Goal: Task Accomplishment & Management: Use online tool/utility

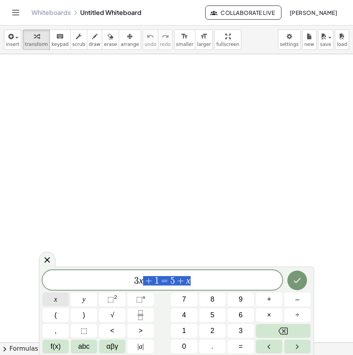
drag, startPoint x: 203, startPoint y: 286, endPoint x: 61, endPoint y: 301, distance: 142.6
click at [65, 309] on div "******** 3 x + 1 = 5 + x x y ⬚ 2 ⬚ n 7 8 9 + – ( ) √ 4 5 6 × ÷ , ⬚ < > 1 2 3 f(…" at bounding box center [176, 311] width 268 height 83
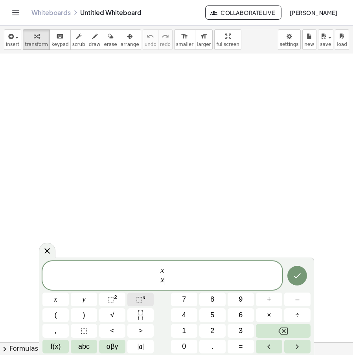
click at [136, 297] on span "⬚" at bounding box center [139, 300] width 7 height 8
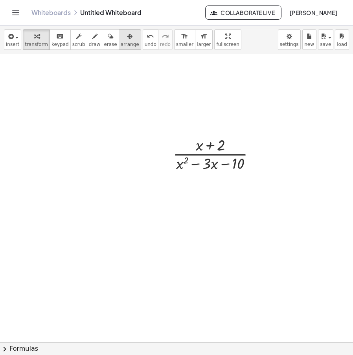
click at [127, 39] on icon "button" at bounding box center [130, 36] width 6 height 9
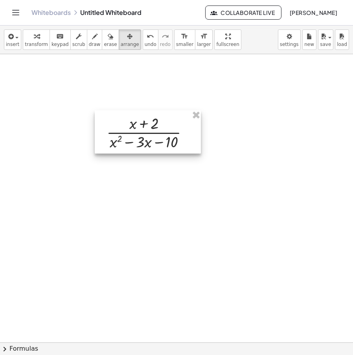
drag, startPoint x: 217, startPoint y: 137, endPoint x: 150, endPoint y: 115, distance: 70.2
click at [150, 115] on div at bounding box center [148, 131] width 106 height 43
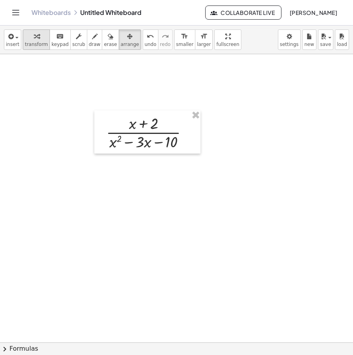
click at [36, 40] on div "button" at bounding box center [36, 35] width 23 height 9
drag, startPoint x: 118, startPoint y: 148, endPoint x: 137, endPoint y: 147, distance: 19.3
click at [137, 147] on div at bounding box center [150, 131] width 96 height 39
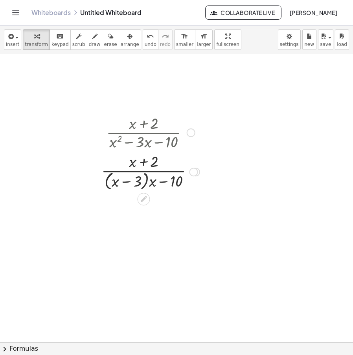
click at [162, 183] on div at bounding box center [150, 172] width 106 height 42
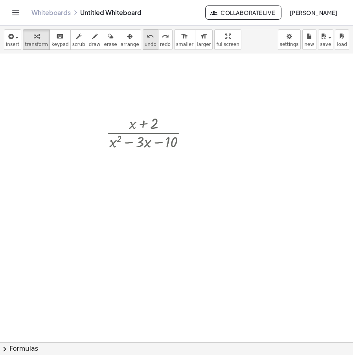
click at [147, 40] on icon "undo" at bounding box center [150, 36] width 7 height 9
click at [138, 146] on div at bounding box center [150, 131] width 96 height 39
drag, startPoint x: 114, startPoint y: 143, endPoint x: 154, endPoint y: 144, distance: 40.1
click at [154, 144] on div at bounding box center [150, 131] width 96 height 39
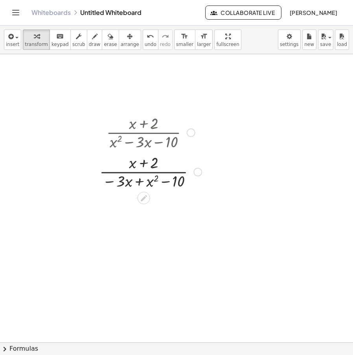
click at [137, 178] on div at bounding box center [150, 171] width 110 height 39
click at [140, 181] on div at bounding box center [150, 171] width 110 height 39
click at [136, 181] on div at bounding box center [150, 171] width 110 height 39
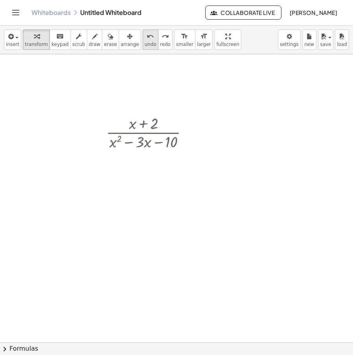
click at [145, 44] on span "undo" at bounding box center [151, 45] width 12 height 6
click at [13, 45] on span "insert" at bounding box center [12, 45] width 13 height 6
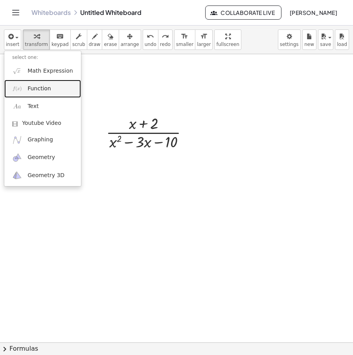
click at [53, 83] on link "Function" at bounding box center [42, 89] width 77 height 18
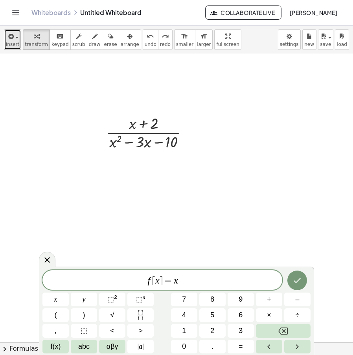
click at [15, 44] on span "insert" at bounding box center [12, 45] width 13 height 6
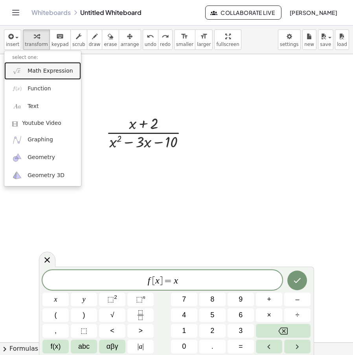
click at [47, 65] on link "Math Expression" at bounding box center [42, 71] width 77 height 18
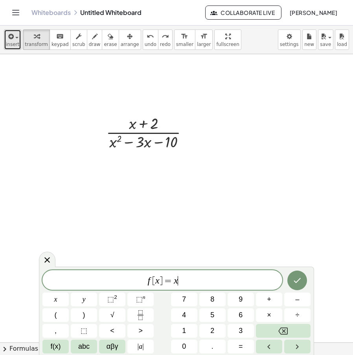
click at [8, 48] on button "insert" at bounding box center [12, 39] width 17 height 20
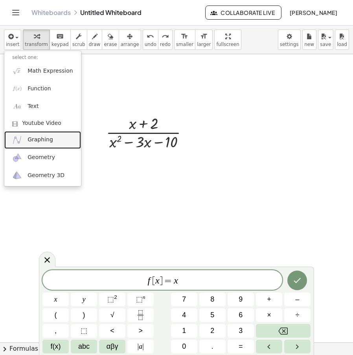
click at [48, 142] on span "Graphing" at bounding box center [41, 140] width 26 height 8
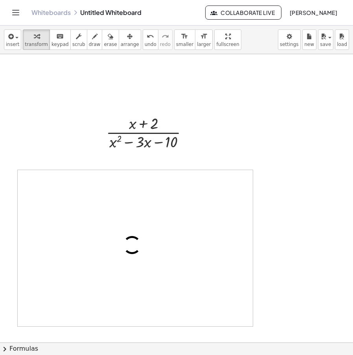
click at [231, 174] on div at bounding box center [135, 248] width 235 height 156
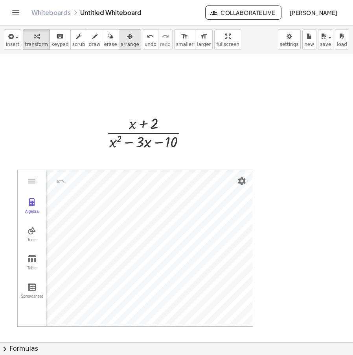
click at [127, 40] on icon "button" at bounding box center [130, 36] width 6 height 9
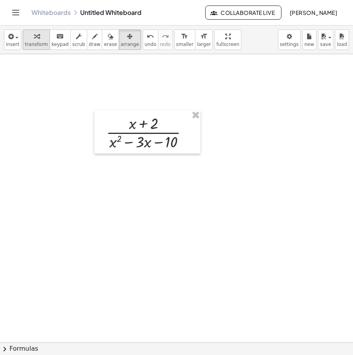
click at [29, 44] on span "transform" at bounding box center [36, 45] width 23 height 6
click at [92, 34] on icon "button" at bounding box center [95, 36] width 6 height 9
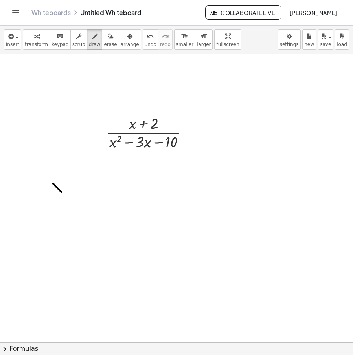
drag, startPoint x: 55, startPoint y: 186, endPoint x: 68, endPoint y: 200, distance: 18.6
drag, startPoint x: 55, startPoint y: 200, endPoint x: 65, endPoint y: 182, distance: 20.4
drag, startPoint x: 76, startPoint y: 192, endPoint x: 87, endPoint y: 192, distance: 11.0
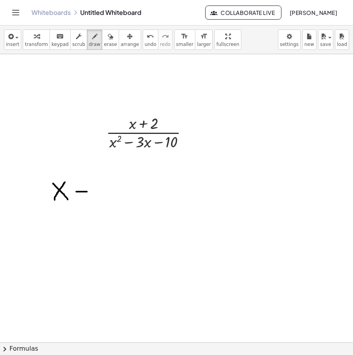
drag, startPoint x: 117, startPoint y: 187, endPoint x: 126, endPoint y: 204, distance: 19.7
drag, startPoint x: 114, startPoint y: 202, endPoint x: 130, endPoint y: 185, distance: 23.3
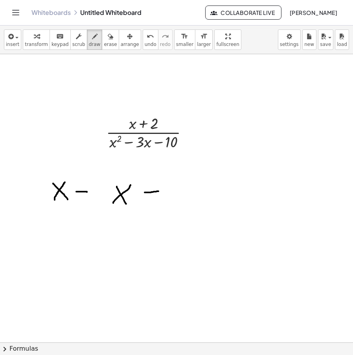
drag, startPoint x: 149, startPoint y: 193, endPoint x: 158, endPoint y: 191, distance: 9.1
drag, startPoint x: 151, startPoint y: 183, endPoint x: 151, endPoint y: 207, distance: 24.4
drag, startPoint x: 123, startPoint y: 173, endPoint x: 129, endPoint y: 226, distance: 52.6
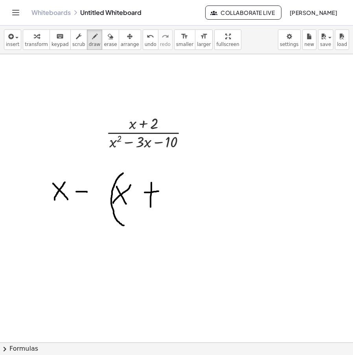
drag, startPoint x: 104, startPoint y: 169, endPoint x: 96, endPoint y: 235, distance: 66.5
drag, startPoint x: 100, startPoint y: 184, endPoint x: 97, endPoint y: 204, distance: 20.7
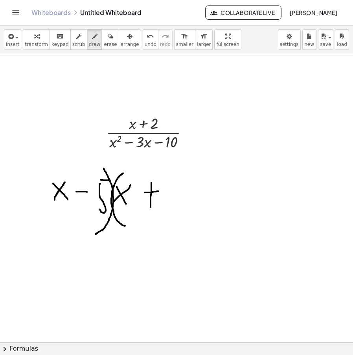
drag, startPoint x: 101, startPoint y: 180, endPoint x: 110, endPoint y: 181, distance: 9.9
drag, startPoint x: 169, startPoint y: 185, endPoint x: 192, endPoint y: 193, distance: 24.2
drag, startPoint x: 185, startPoint y: 171, endPoint x: 195, endPoint y: 244, distance: 74.4
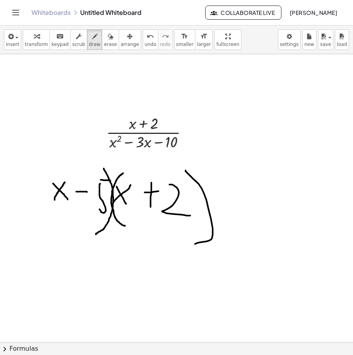
drag, startPoint x: 85, startPoint y: 123, endPoint x: 197, endPoint y: 128, distance: 111.7
drag, startPoint x: 113, startPoint y: 196, endPoint x: 218, endPoint y: 197, distance: 104.5
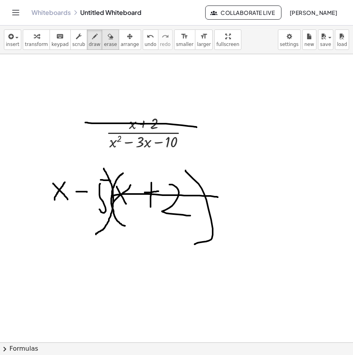
click at [104, 38] on div "button" at bounding box center [110, 35] width 13 height 9
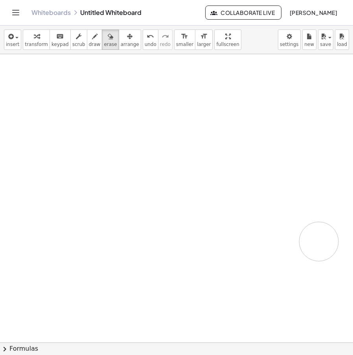
drag, startPoint x: 173, startPoint y: 116, endPoint x: 21, endPoint y: 195, distance: 171.6
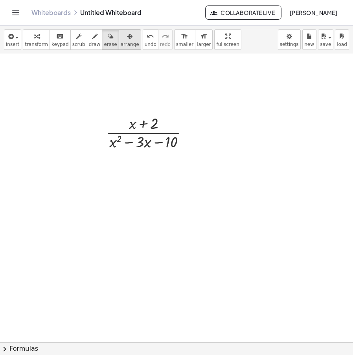
click at [121, 40] on div "button" at bounding box center [130, 35] width 18 height 9
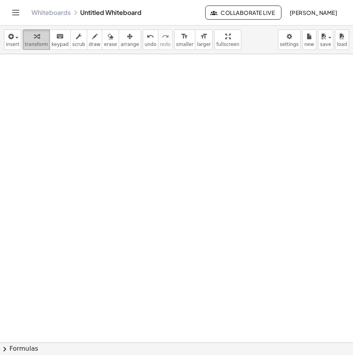
click at [34, 48] on button "transform" at bounding box center [36, 39] width 27 height 20
drag, startPoint x: 46, startPoint y: 85, endPoint x: 57, endPoint y: 108, distance: 25.5
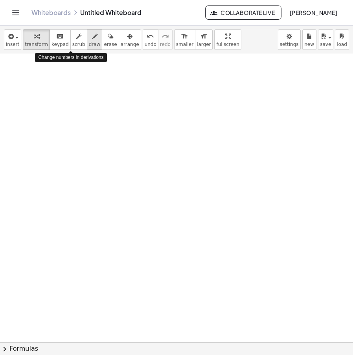
click at [92, 40] on icon "button" at bounding box center [95, 36] width 6 height 9
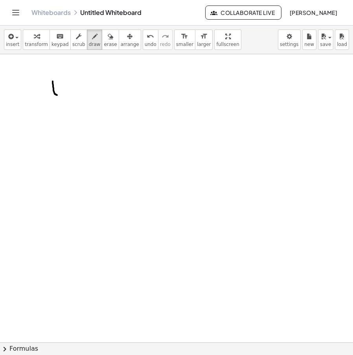
drag, startPoint x: 54, startPoint y: 93, endPoint x: 52, endPoint y: 103, distance: 10.5
drag, startPoint x: 52, startPoint y: 83, endPoint x: 72, endPoint y: 80, distance: 20.3
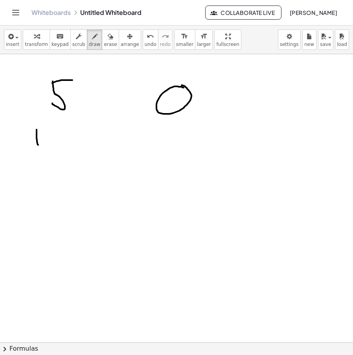
drag, startPoint x: 37, startPoint y: 130, endPoint x: 38, endPoint y: 146, distance: 15.8
drag, startPoint x: 54, startPoint y: 129, endPoint x: 58, endPoint y: 148, distance: 19.6
drag, startPoint x: 179, startPoint y: 126, endPoint x: 180, endPoint y: 119, distance: 6.3
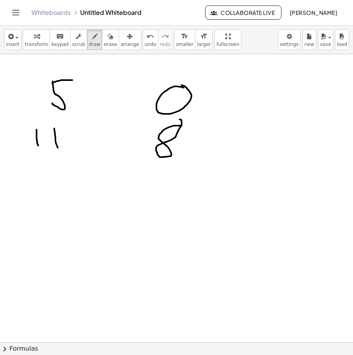
drag, startPoint x: 157, startPoint y: 187, endPoint x: 159, endPoint y: 198, distance: 11.6
drag, startPoint x: 175, startPoint y: 174, endPoint x: 170, endPoint y: 193, distance: 19.1
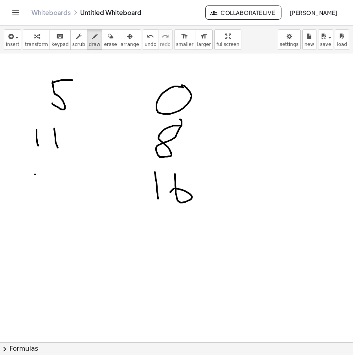
drag, startPoint x: 35, startPoint y: 174, endPoint x: 37, endPoint y: 193, distance: 18.2
drag, startPoint x: 59, startPoint y: 176, endPoint x: 63, endPoint y: 192, distance: 16.7
drag, startPoint x: 37, startPoint y: 222, endPoint x: 61, endPoint y: 242, distance: 30.9
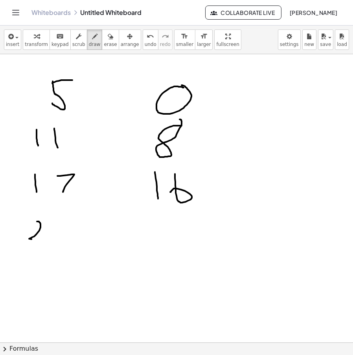
drag, startPoint x: 56, startPoint y: 220, endPoint x: 61, endPoint y: 252, distance: 32.7
drag, startPoint x: 151, startPoint y: 228, endPoint x: 175, endPoint y: 251, distance: 32.5
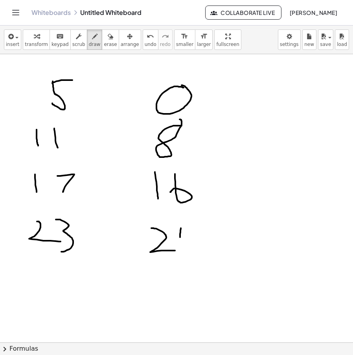
drag, startPoint x: 181, startPoint y: 228, endPoint x: 196, endPoint y: 236, distance: 17.0
drag, startPoint x: 197, startPoint y: 226, endPoint x: 190, endPoint y: 260, distance: 34.1
drag, startPoint x: 35, startPoint y: 272, endPoint x: 59, endPoint y: 286, distance: 28.2
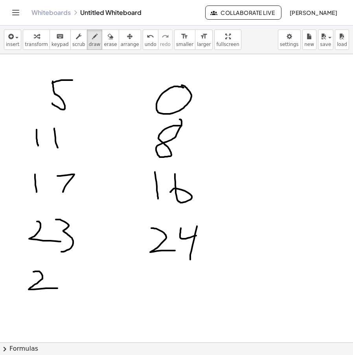
drag, startPoint x: 69, startPoint y: 268, endPoint x: 65, endPoint y: 303, distance: 35.5
drag, startPoint x: 152, startPoint y: 268, endPoint x: 159, endPoint y: 297, distance: 29.9
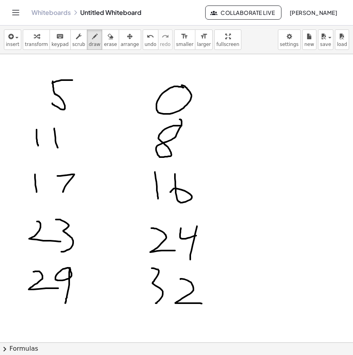
drag, startPoint x: 180, startPoint y: 279, endPoint x: 202, endPoint y: 304, distance: 32.8
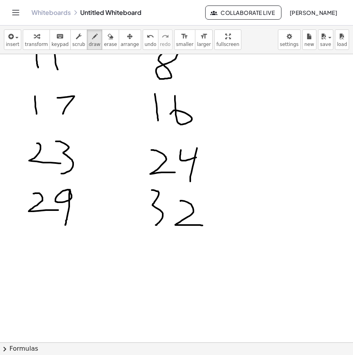
scroll to position [79, 0]
drag, startPoint x: 154, startPoint y: 252, endPoint x: 166, endPoint y: 260, distance: 14.3
click at [163, 262] on div at bounding box center [176, 292] width 353 height 632
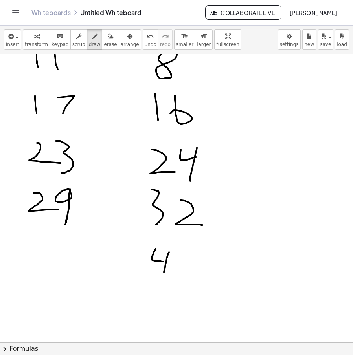
drag, startPoint x: 166, startPoint y: 261, endPoint x: 163, endPoint y: 276, distance: 14.9
click at [163, 276] on div at bounding box center [176, 292] width 353 height 632
click at [200, 256] on div at bounding box center [176, 292] width 353 height 632
drag, startPoint x: 37, startPoint y: 244, endPoint x: 55, endPoint y: 267, distance: 29.6
click at [39, 274] on div at bounding box center [176, 292] width 353 height 632
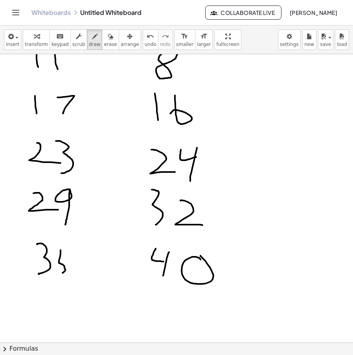
drag, startPoint x: 61, startPoint y: 250, endPoint x: 61, endPoint y: 270, distance: 19.3
click at [61, 270] on div at bounding box center [176, 292] width 353 height 632
drag, startPoint x: 62, startPoint y: 252, endPoint x: 86, endPoint y: 249, distance: 24.1
click at [86, 249] on div at bounding box center [176, 292] width 353 height 632
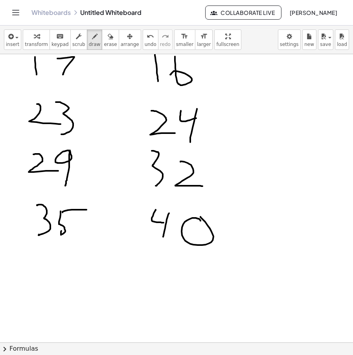
scroll to position [118, 0]
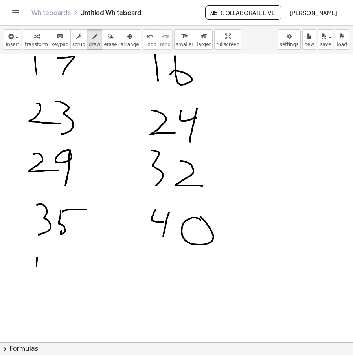
drag, startPoint x: 37, startPoint y: 258, endPoint x: 44, endPoint y: 263, distance: 7.9
click at [42, 267] on div at bounding box center [176, 252] width 353 height 632
drag, startPoint x: 44, startPoint y: 260, endPoint x: 37, endPoint y: 287, distance: 28.4
click at [37, 287] on div at bounding box center [176, 252] width 353 height 632
drag, startPoint x: 59, startPoint y: 263, endPoint x: 55, endPoint y: 286, distance: 23.9
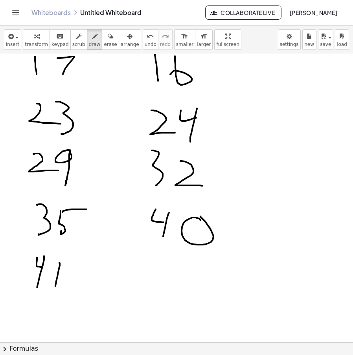
click at [55, 286] on div at bounding box center [176, 252] width 353 height 632
drag, startPoint x: 160, startPoint y: 266, endPoint x: 166, endPoint y: 277, distance: 13.0
click at [165, 278] on div at bounding box center [176, 252] width 353 height 632
drag, startPoint x: 167, startPoint y: 271, endPoint x: 190, endPoint y: 285, distance: 27.0
click at [166, 299] on div at bounding box center [176, 252] width 353 height 632
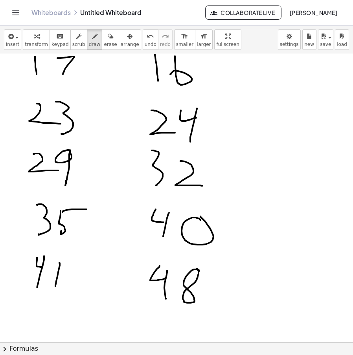
drag, startPoint x: 193, startPoint y: 270, endPoint x: 195, endPoint y: 265, distance: 5.1
click at [195, 265] on div at bounding box center [176, 252] width 353 height 632
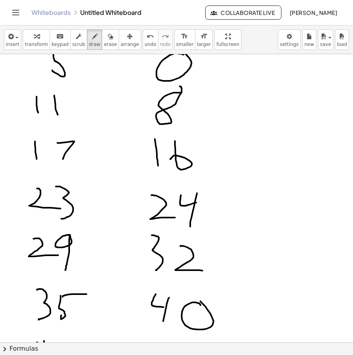
scroll to position [0, 0]
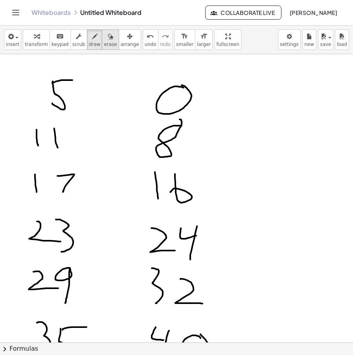
click at [104, 44] on span "erase" at bounding box center [110, 45] width 13 height 6
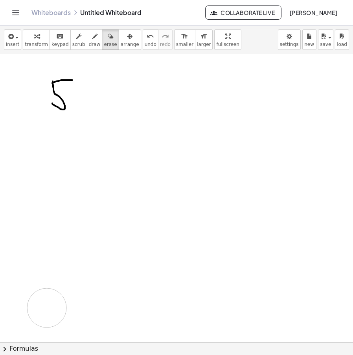
drag, startPoint x: 189, startPoint y: 92, endPoint x: 185, endPoint y: 208, distance: 116.4
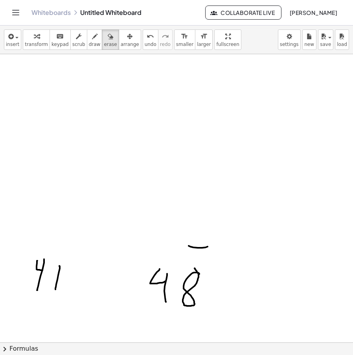
scroll to position [118, 0]
drag, startPoint x: 40, startPoint y: 279, endPoint x: 79, endPoint y: 319, distance: 55.9
click at [76, 322] on div at bounding box center [176, 252] width 353 height 632
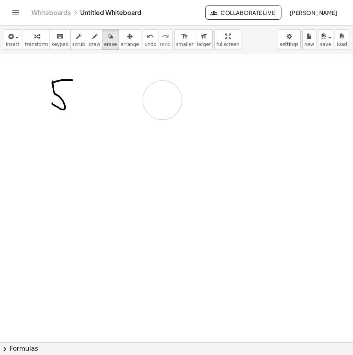
drag, startPoint x: 162, startPoint y: 79, endPoint x: 153, endPoint y: 94, distance: 17.5
click at [162, 103] on div at bounding box center [176, 342] width 353 height 577
click at [89, 44] on span "draw" at bounding box center [95, 45] width 12 height 6
drag, startPoint x: 169, startPoint y: 79, endPoint x: 170, endPoint y: 102, distance: 23.6
click at [170, 102] on div at bounding box center [176, 342] width 353 height 577
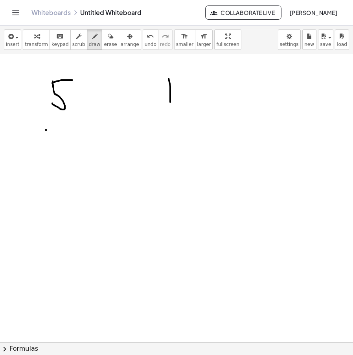
drag, startPoint x: 46, startPoint y: 130, endPoint x: 58, endPoint y: 143, distance: 17.5
click at [40, 151] on div at bounding box center [176, 342] width 353 height 577
drag, startPoint x: 59, startPoint y: 131, endPoint x: 57, endPoint y: 152, distance: 21.3
click at [57, 152] on div at bounding box center [176, 342] width 353 height 577
drag, startPoint x: 167, startPoint y: 127, endPoint x: 176, endPoint y: 173, distance: 45.9
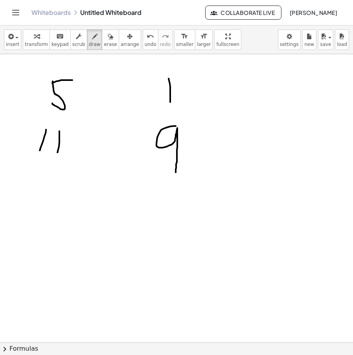
click at [176, 173] on div at bounding box center [176, 342] width 353 height 577
drag, startPoint x: 149, startPoint y: 208, endPoint x: 150, endPoint y: 222, distance: 13.8
click at [150, 222] on div at bounding box center [176, 342] width 353 height 577
drag, startPoint x: 168, startPoint y: 203, endPoint x: 162, endPoint y: 225, distance: 23.2
click at [162, 225] on div at bounding box center [176, 342] width 353 height 577
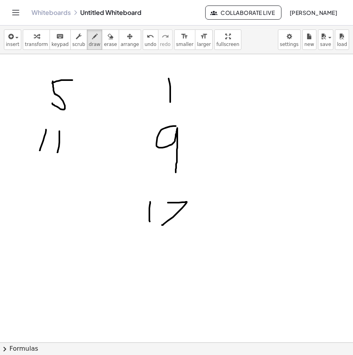
click at [46, 217] on div at bounding box center [176, 342] width 353 height 577
drag, startPoint x: 86, startPoint y: 188, endPoint x: 62, endPoint y: 213, distance: 35.0
click at [62, 213] on div at bounding box center [176, 342] width 353 height 577
drag, startPoint x: 33, startPoint y: 113, endPoint x: 204, endPoint y: 111, distance: 171.0
click at [203, 111] on div at bounding box center [176, 342] width 353 height 577
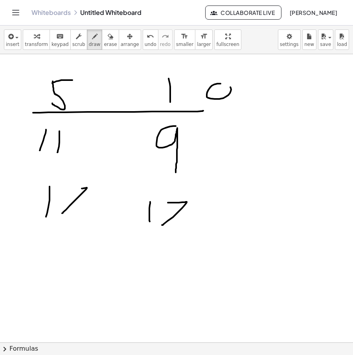
drag, startPoint x: 212, startPoint y: 86, endPoint x: 231, endPoint y: 88, distance: 19.1
click at [230, 86] on div at bounding box center [176, 342] width 353 height 577
drag, startPoint x: 239, startPoint y: 151, endPoint x: 237, endPoint y: 179, distance: 28.4
click at [239, 152] on div at bounding box center [176, 342] width 353 height 577
drag, startPoint x: 229, startPoint y: 193, endPoint x: 270, endPoint y: 212, distance: 45.0
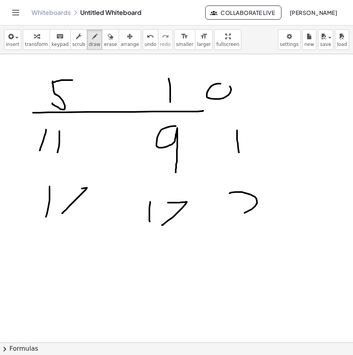
click at [270, 213] on div at bounding box center [176, 342] width 353 height 577
drag, startPoint x: 117, startPoint y: 180, endPoint x: 250, endPoint y: 173, distance: 133.0
click at [250, 175] on div at bounding box center [176, 342] width 353 height 577
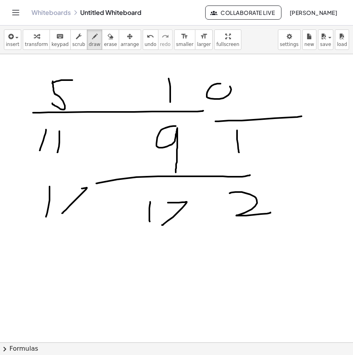
click at [304, 116] on div at bounding box center [176, 342] width 353 height 577
click at [104, 43] on span "erase" at bounding box center [110, 45] width 13 height 6
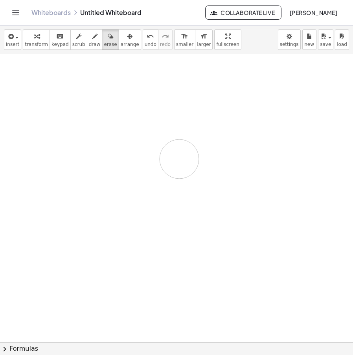
drag, startPoint x: 196, startPoint y: 90, endPoint x: 80, endPoint y: 73, distance: 117.5
click at [197, 149] on div at bounding box center [176, 342] width 353 height 577
click at [25, 42] on span "transform" at bounding box center [36, 45] width 23 height 6
drag, startPoint x: 62, startPoint y: 74, endPoint x: 59, endPoint y: 93, distance: 19.1
click at [59, 93] on div at bounding box center [176, 342] width 353 height 577
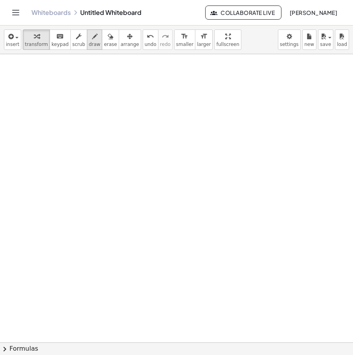
click at [89, 42] on span "draw" at bounding box center [95, 45] width 12 height 6
drag, startPoint x: 62, startPoint y: 75, endPoint x: 51, endPoint y: 112, distance: 37.7
click at [51, 112] on div at bounding box center [176, 342] width 353 height 577
click at [98, 82] on div at bounding box center [176, 342] width 353 height 577
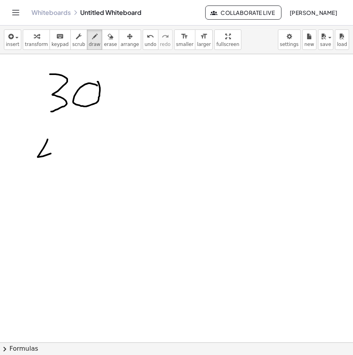
drag, startPoint x: 48, startPoint y: 140, endPoint x: 69, endPoint y: 147, distance: 22.6
click at [74, 147] on div at bounding box center [176, 342] width 353 height 577
drag, startPoint x: 70, startPoint y: 155, endPoint x: 69, endPoint y: 166, distance: 11.4
click at [68, 167] on div at bounding box center [176, 342] width 353 height 577
drag, startPoint x: 87, startPoint y: 137, endPoint x: 90, endPoint y: 154, distance: 17.6
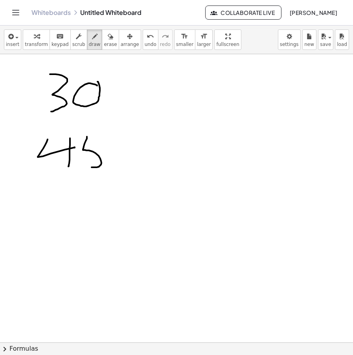
click at [90, 165] on div at bounding box center [176, 342] width 353 height 577
drag, startPoint x: 83, startPoint y: 137, endPoint x: 107, endPoint y: 134, distance: 24.5
click at [107, 134] on div at bounding box center [176, 342] width 353 height 577
drag, startPoint x: 157, startPoint y: 81, endPoint x: 192, endPoint y: 104, distance: 41.4
click at [185, 104] on div at bounding box center [176, 342] width 353 height 577
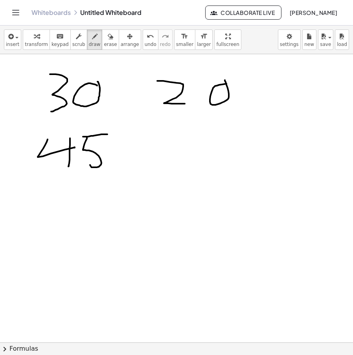
click at [225, 80] on div at bounding box center [176, 342] width 353 height 577
click at [108, 40] on icon "button" at bounding box center [111, 36] width 6 height 9
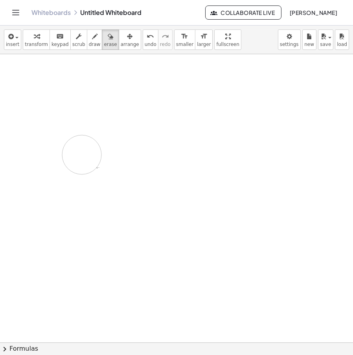
drag, startPoint x: 229, startPoint y: 97, endPoint x: 165, endPoint y: 145, distance: 80.6
click at [176, 158] on div at bounding box center [176, 342] width 353 height 577
click at [13, 43] on span "insert" at bounding box center [12, 45] width 13 height 6
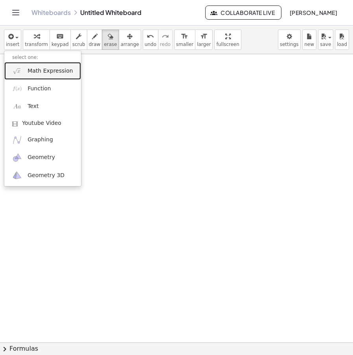
click at [49, 70] on span "Math Expression" at bounding box center [50, 71] width 45 height 8
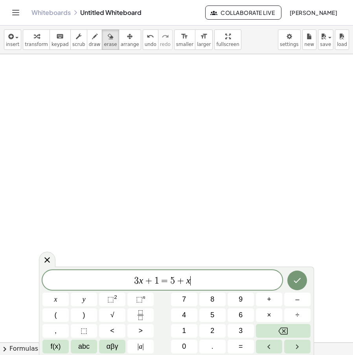
drag, startPoint x: 197, startPoint y: 285, endPoint x: 108, endPoint y: 290, distance: 89.7
click at [108, 290] on div "******** 3 x + 1 = 5 + x ​" at bounding box center [162, 280] width 240 height 20
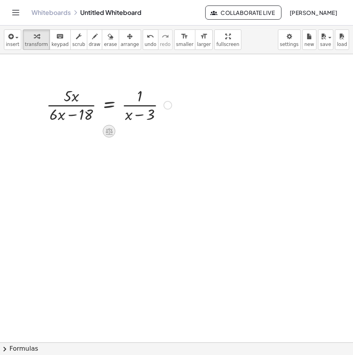
click at [113, 133] on div at bounding box center [109, 131] width 13 height 13
click at [106, 133] on div "×" at bounding box center [109, 131] width 13 height 13
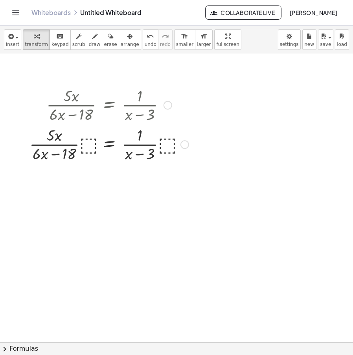
click at [84, 142] on div at bounding box center [109, 143] width 167 height 39
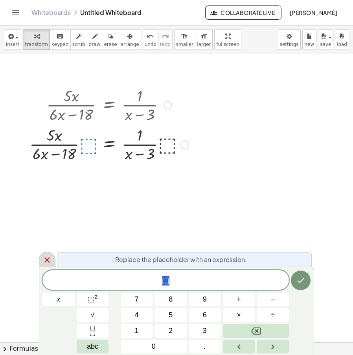
click at [48, 259] on icon at bounding box center [47, 260] width 6 height 6
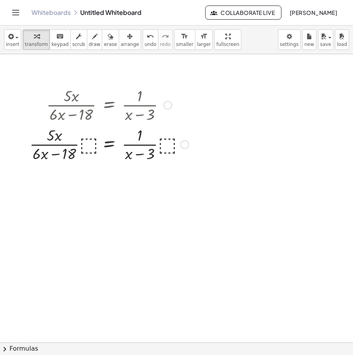
click at [90, 148] on div at bounding box center [109, 143] width 167 height 39
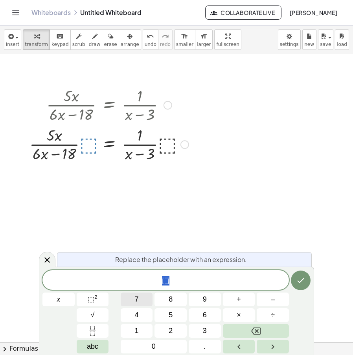
click at [130, 300] on button "7" at bounding box center [137, 300] width 32 height 14
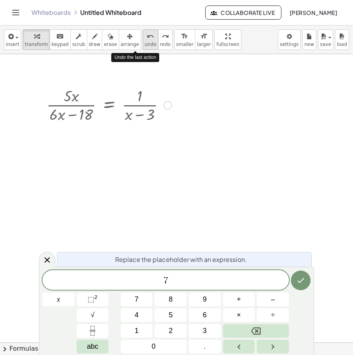
click at [147, 38] on icon "undo" at bounding box center [150, 36] width 7 height 9
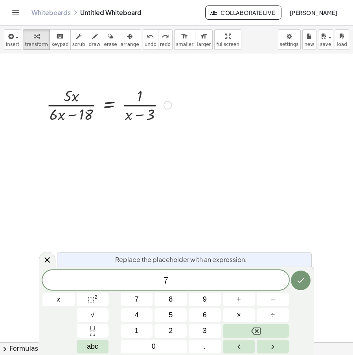
click at [249, 203] on div at bounding box center [176, 342] width 353 height 577
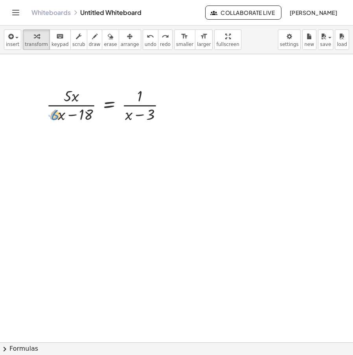
click at [53, 113] on div at bounding box center [109, 104] width 167 height 39
click at [165, 109] on div at bounding box center [109, 104] width 167 height 39
click at [168, 105] on div at bounding box center [167, 105] width 9 height 9
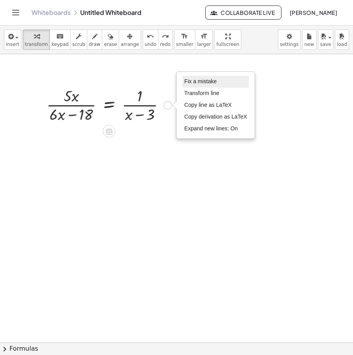
click at [210, 83] on span "Fix a mistake" at bounding box center [200, 81] width 32 height 6
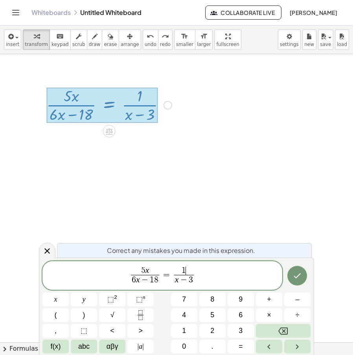
click at [193, 267] on span "1 ​" at bounding box center [184, 271] width 20 height 9
click at [178, 280] on span "x − 3" at bounding box center [184, 280] width 20 height 11
click at [189, 270] on span "1" at bounding box center [184, 271] width 20 height 9
click at [181, 281] on span "−" at bounding box center [183, 280] width 10 height 9
click at [173, 282] on span "6 x − 3 ​" at bounding box center [183, 276] width 23 height 19
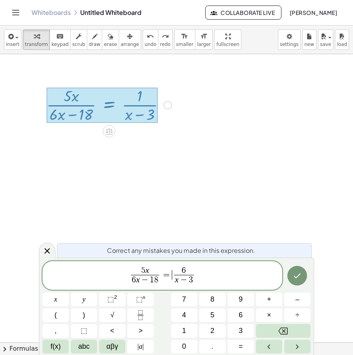
click at [174, 284] on span "x − 3" at bounding box center [184, 280] width 20 height 11
click at [200, 279] on span "5 x 6 x − 1 8 ​ = 6 5 x − 3 ​ ​" at bounding box center [162, 276] width 240 height 21
click at [195, 283] on span "5 x − 3" at bounding box center [184, 280] width 24 height 11
click at [176, 282] on var "x" at bounding box center [177, 279] width 4 height 9
drag, startPoint x: 199, startPoint y: 277, endPoint x: 90, endPoint y: 280, distance: 109.3
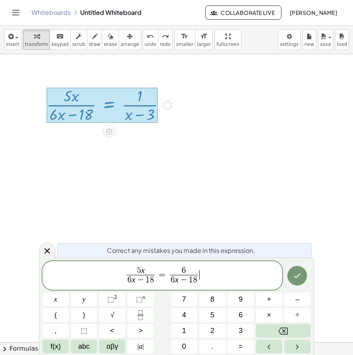
click at [90, 280] on span "5 x 6 x − 1 8 ​ = 6 6 x − 1 8 ​ ​" at bounding box center [162, 276] width 240 height 21
click at [134, 273] on span "7 x" at bounding box center [135, 271] width 10 height 9
click at [137, 278] on span "3" at bounding box center [135, 280] width 14 height 11
click at [294, 279] on icon "Done" at bounding box center [296, 275] width 9 height 9
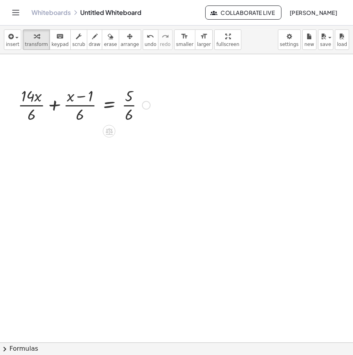
click at [53, 107] on div at bounding box center [109, 104] width 167 height 39
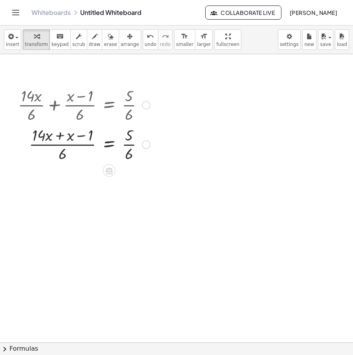
click at [62, 139] on div at bounding box center [109, 143] width 167 height 39
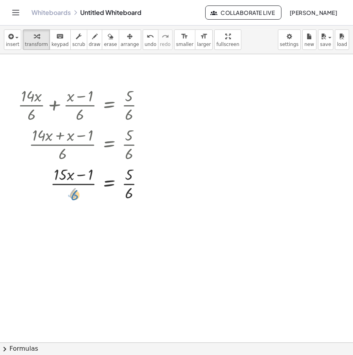
click at [75, 196] on div at bounding box center [109, 182] width 167 height 39
drag, startPoint x: 70, startPoint y: 195, endPoint x: 115, endPoint y: 189, distance: 45.1
click at [115, 189] on div at bounding box center [109, 182] width 167 height 39
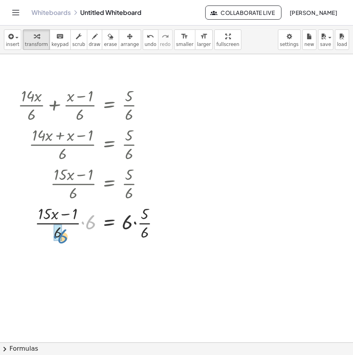
drag, startPoint x: 87, startPoint y: 223, endPoint x: 56, endPoint y: 235, distance: 33.2
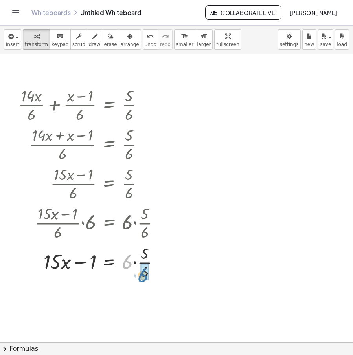
drag, startPoint x: 129, startPoint y: 224, endPoint x: 141, endPoint y: 235, distance: 17.0
click at [109, 105] on div "+ · 14 · x · 6 + · ( + x − 1 ) · 6 = · 5 · 6 · ( + · 14 · x + x − 1 ) · 6 = · 5…" at bounding box center [109, 105] width 0 height 0
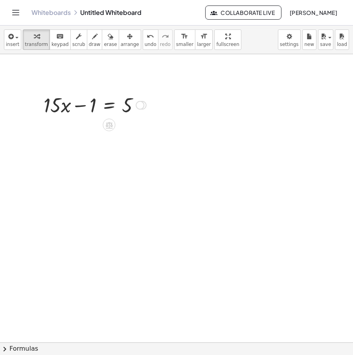
drag, startPoint x: 141, startPoint y: 262, endPoint x: 148, endPoint y: 91, distance: 171.1
click at [109, 105] on div "· x − 1 = 5 + · 15 Fix a mistake Transform line Copy line as LaTeX Copy derivat…" at bounding box center [109, 105] width 0 height 0
drag, startPoint x: 94, startPoint y: 105, endPoint x: 147, endPoint y: 112, distance: 53.4
click at [147, 112] on div at bounding box center [109, 104] width 167 height 27
click at [83, 110] on div at bounding box center [109, 104] width 167 height 27
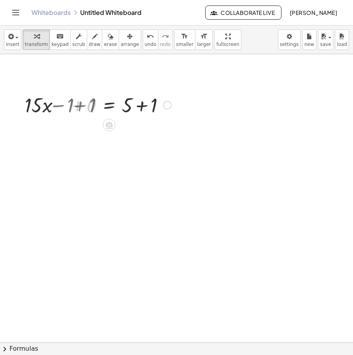
click at [144, 104] on div at bounding box center [109, 104] width 167 height 27
click at [139, 107] on div at bounding box center [140, 105] width 9 height 9
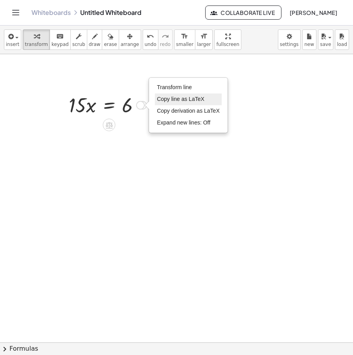
click at [196, 94] on li "Copy line as LaTeX" at bounding box center [188, 100] width 67 height 12
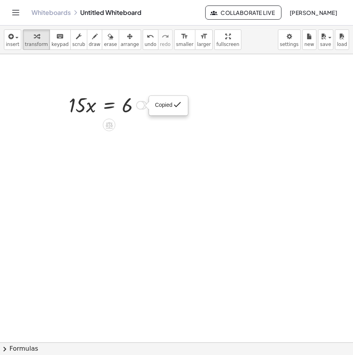
drag, startPoint x: 138, startPoint y: 106, endPoint x: 142, endPoint y: 102, distance: 5.8
click at [138, 106] on div "Copied done" at bounding box center [140, 105] width 9 height 9
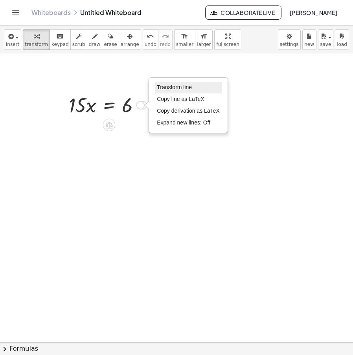
drag, startPoint x: 198, startPoint y: 85, endPoint x: 213, endPoint y: 89, distance: 15.4
click at [198, 85] on li "Transform line" at bounding box center [188, 88] width 67 height 12
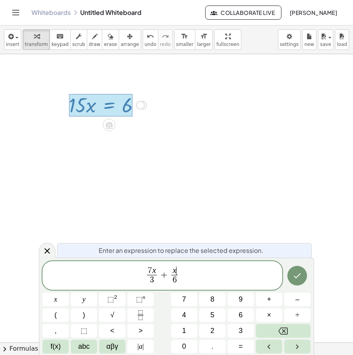
click at [180, 209] on div at bounding box center [176, 342] width 353 height 577
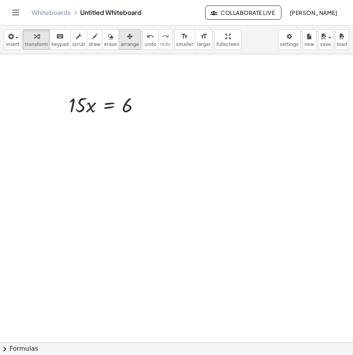
click at [126, 39] on button "arrange" at bounding box center [130, 39] width 22 height 20
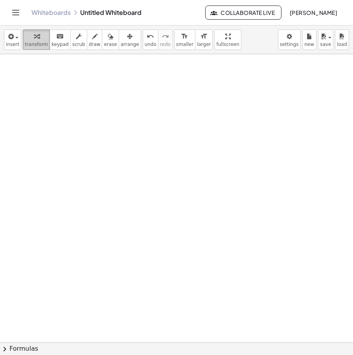
click at [34, 39] on icon "button" at bounding box center [37, 36] width 6 height 9
click at [105, 89] on div at bounding box center [176, 342] width 353 height 577
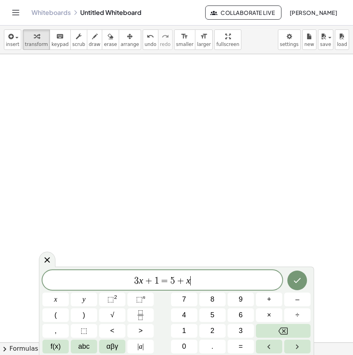
drag, startPoint x: 200, startPoint y: 280, endPoint x: 111, endPoint y: 284, distance: 89.7
click at [94, 285] on span "3 x + 1 = 5 + x ​" at bounding box center [162, 280] width 240 height 11
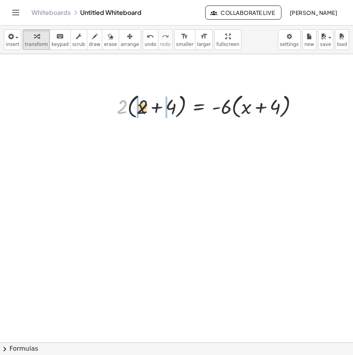
drag, startPoint x: 120, startPoint y: 111, endPoint x: 141, endPoint y: 111, distance: 21.2
click at [141, 111] on div at bounding box center [210, 106] width 195 height 30
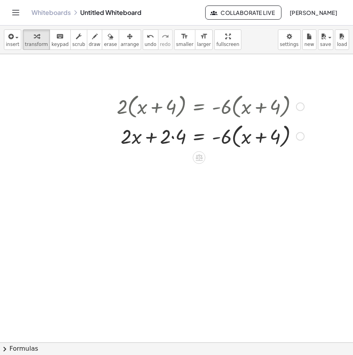
click at [171, 137] on div at bounding box center [210, 136] width 195 height 30
click at [174, 140] on div at bounding box center [210, 136] width 195 height 30
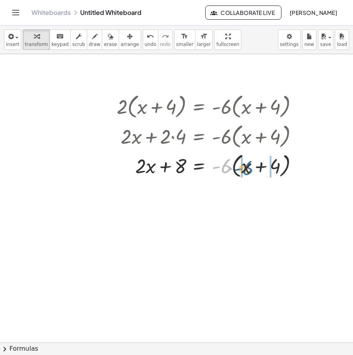
drag, startPoint x: 224, startPoint y: 167, endPoint x: 246, endPoint y: 169, distance: 22.1
click at [246, 169] on div at bounding box center [210, 166] width 195 height 30
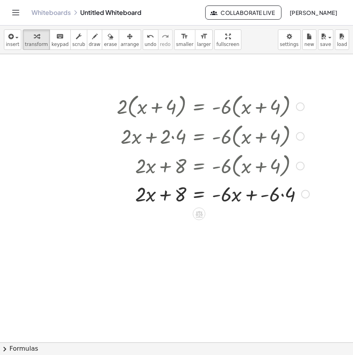
click at [277, 197] on div at bounding box center [213, 193] width 200 height 27
click at [283, 195] on div at bounding box center [213, 193] width 200 height 27
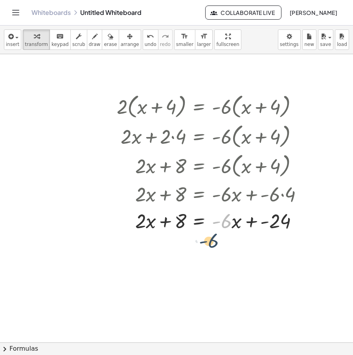
drag, startPoint x: 227, startPoint y: 223, endPoint x: 237, endPoint y: 226, distance: 9.9
click at [235, 228] on div at bounding box center [213, 220] width 200 height 27
drag, startPoint x: 231, startPoint y: 227, endPoint x: 133, endPoint y: 229, distance: 98.6
click at [133, 229] on div at bounding box center [213, 220] width 200 height 27
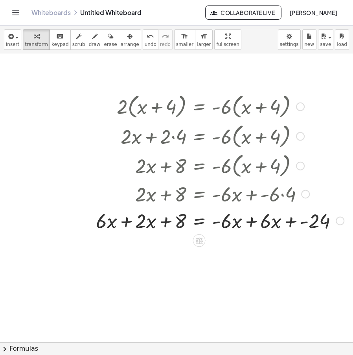
click at [135, 227] on div at bounding box center [220, 220] width 256 height 27
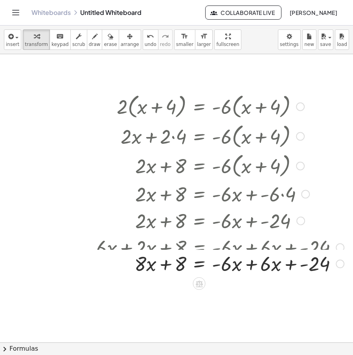
click at [199, 107] on div "· 2 · ( + x + 4 ) = · - 6 · ( + x + 4 ) + · 2 · x + · 2 · 4 = · - 6 · ( + x + 4…" at bounding box center [199, 107] width 0 height 0
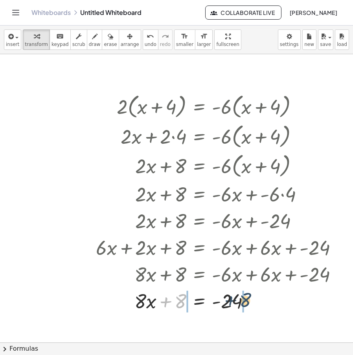
drag, startPoint x: 182, startPoint y: 308, endPoint x: 246, endPoint y: 305, distance: 63.7
click at [246, 305] on div at bounding box center [220, 300] width 256 height 27
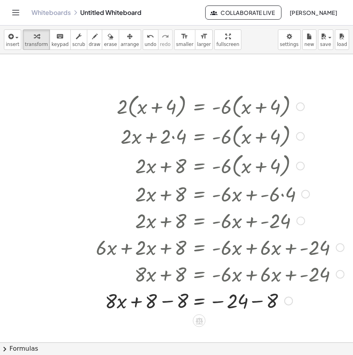
click at [261, 305] on div at bounding box center [220, 300] width 256 height 27
click at [174, 301] on div at bounding box center [220, 300] width 256 height 27
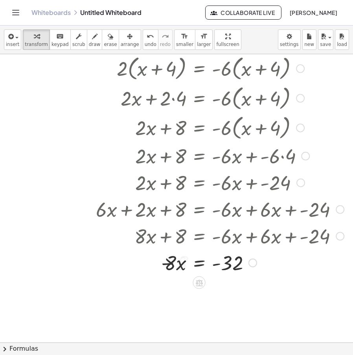
scroll to position [39, 0]
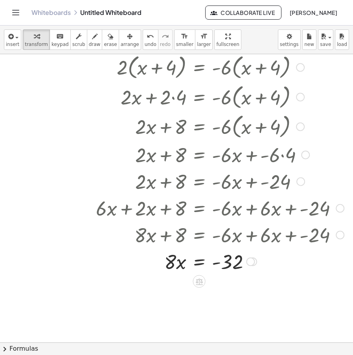
click at [300, 72] on div at bounding box center [300, 67] width 9 height 9
click at [330, 57] on span "Go back to this line" at bounding box center [340, 55] width 47 height 6
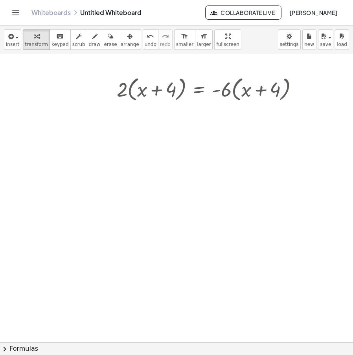
scroll to position [0, 0]
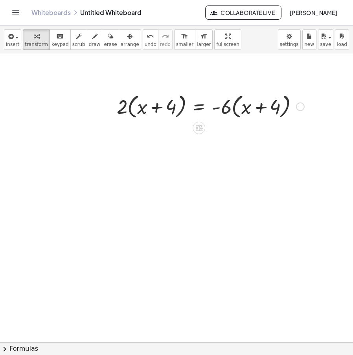
click at [301, 107] on div "Go back to this line Copy line as LaTeX Copy derivation as LaTeX" at bounding box center [300, 107] width 9 height 9
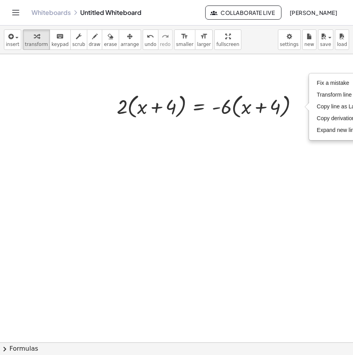
click at [285, 189] on div at bounding box center [176, 342] width 353 height 577
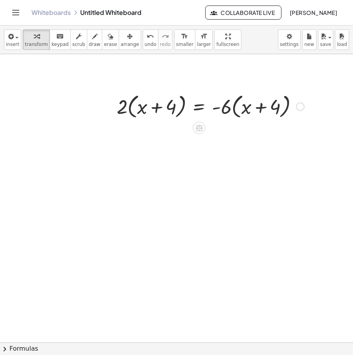
click at [298, 104] on div "Fix a mistake Transform line Copy line as LaTeX Copy derivation as LaTeX Expand…" at bounding box center [300, 107] width 9 height 9
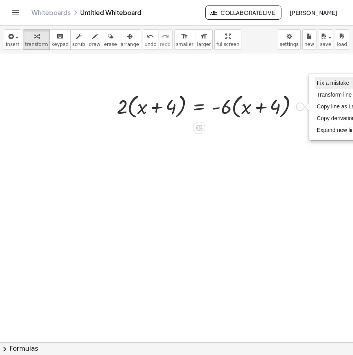
click at [331, 86] on li "Fix a mistake" at bounding box center [348, 83] width 67 height 12
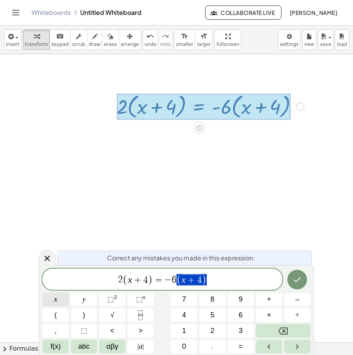
drag, startPoint x: 229, startPoint y: 283, endPoint x: 49, endPoint y: 294, distance: 180.3
click at [49, 295] on div "**********" at bounding box center [176, 311] width 268 height 85
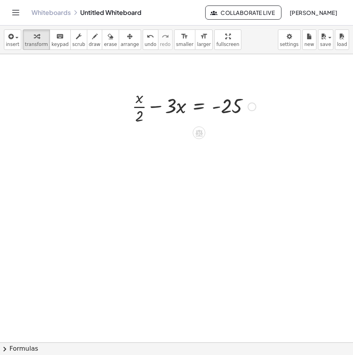
click at [252, 107] on div "Fix a mistake Transform line Copy line as LaTeX Copy derivation as LaTeX Expand…" at bounding box center [252, 107] width 9 height 9
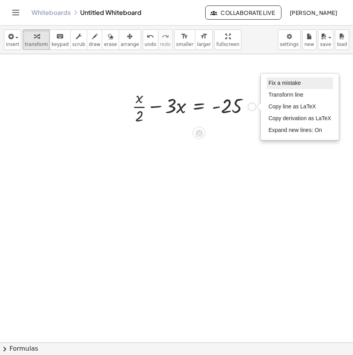
click at [297, 89] on li "Fix a mistake" at bounding box center [299, 83] width 67 height 12
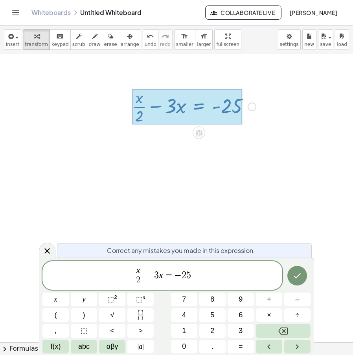
click at [162, 275] on var "x" at bounding box center [161, 275] width 4 height 10
click at [159, 277] on span "x 2 ​ − 3 ​ x = − 2 5" at bounding box center [162, 276] width 240 height 21
click at [293, 272] on icon "Done" at bounding box center [296, 275] width 9 height 9
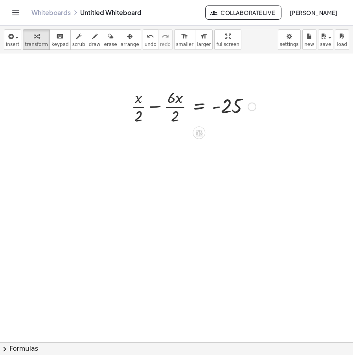
click at [160, 108] on div at bounding box center [193, 105] width 132 height 39
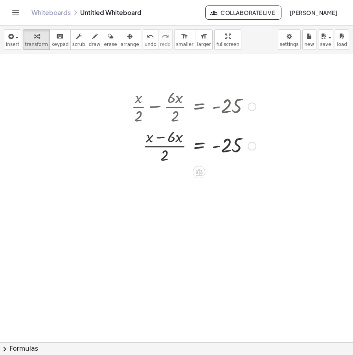
click at [169, 140] on div at bounding box center [193, 145] width 132 height 39
click at [165, 138] on div at bounding box center [193, 145] width 132 height 39
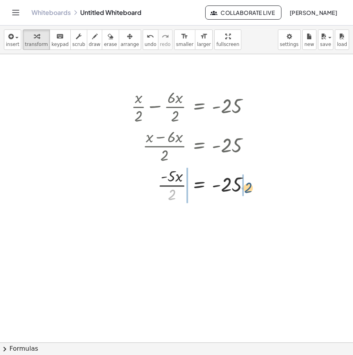
drag, startPoint x: 172, startPoint y: 195, endPoint x: 250, endPoint y: 188, distance: 77.7
click at [250, 188] on div at bounding box center [193, 184] width 132 height 39
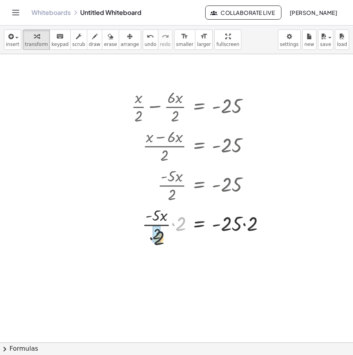
drag, startPoint x: 180, startPoint y: 226, endPoint x: 156, endPoint y: 241, distance: 28.0
click at [248, 225] on div at bounding box center [201, 224] width 148 height 27
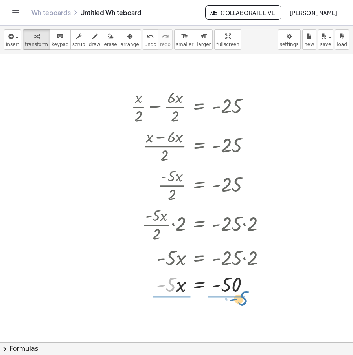
drag, startPoint x: 173, startPoint y: 289, endPoint x: 243, endPoint y: 304, distance: 72.3
click at [243, 304] on div "+ · x · 2 − · 6 · x · 2 = - 25 · ( + x − · 6 · x ) · 2 = - 25 · - 5 · x · 2 = -…" at bounding box center [176, 342] width 353 height 577
click at [243, 299] on div "+ · x · 2 − · 6 · x · 2 = - 25 · ( + x − · 6 · x ) · 2 = - 25 · - 5 · x · 2 = -…" at bounding box center [198, 191] width 158 height 215
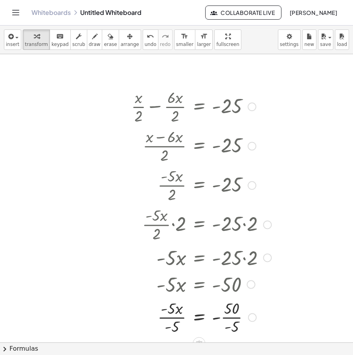
click at [233, 318] on div at bounding box center [201, 316] width 148 height 39
click at [174, 322] on div at bounding box center [201, 316] width 148 height 39
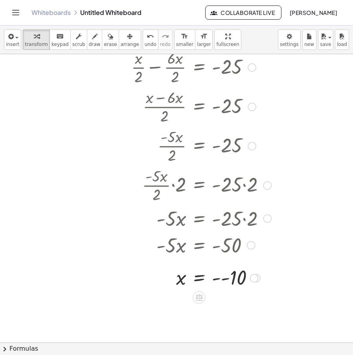
click at [222, 281] on div at bounding box center [201, 278] width 148 height 26
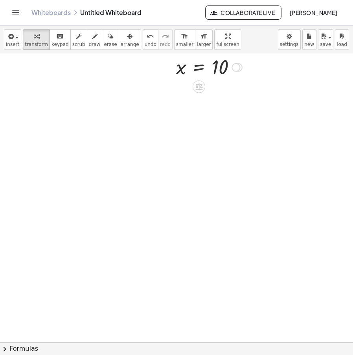
drag, startPoint x: 237, startPoint y: 308, endPoint x: 285, endPoint y: 88, distance: 224.4
click at [252, 19] on div "Graspable Math Activities Whiteboards Classes Account v1.28.1 | Privacy policy …" at bounding box center [176, 177] width 353 height 355
click at [233, 106] on div at bounding box center [235, 107] width 9 height 9
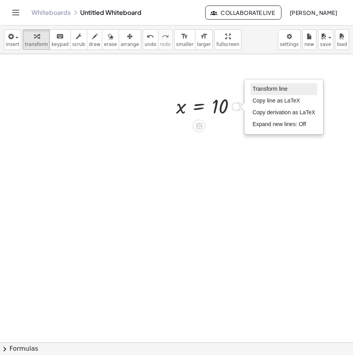
click at [281, 88] on span "Transform line" at bounding box center [269, 89] width 35 height 6
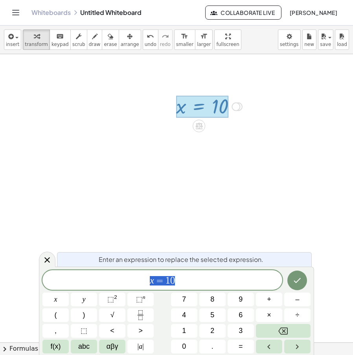
drag, startPoint x: 203, startPoint y: 282, endPoint x: 168, endPoint y: 291, distance: 36.1
click at [131, 294] on div "**** x = 1 0 x y ⬚ 2 ⬚ n 7 8 9 + – ( ) √ 4 5 6 × ÷ , ⬚ < > 1 2 3 f(x) abc αβγ |…" at bounding box center [176, 311] width 268 height 83
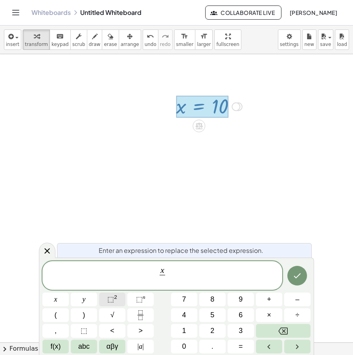
click at [113, 300] on span "⬚" at bounding box center [110, 300] width 7 height 8
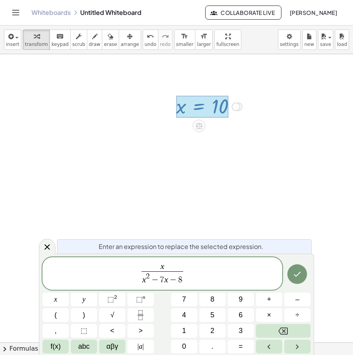
click at [178, 263] on span "x" at bounding box center [162, 267] width 42 height 9
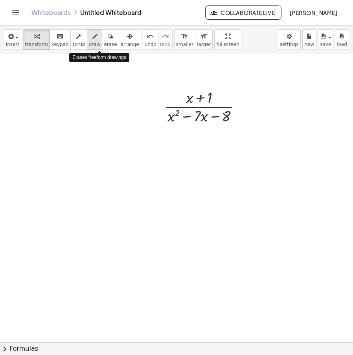
click at [89, 42] on span "draw" at bounding box center [95, 45] width 12 height 6
drag, startPoint x: 53, startPoint y: 168, endPoint x: 72, endPoint y: 205, distance: 42.0
click at [72, 205] on div at bounding box center [176, 342] width 353 height 577
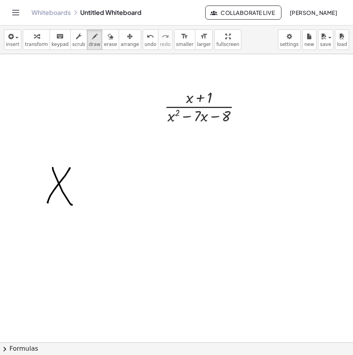
drag, startPoint x: 48, startPoint y: 203, endPoint x: 70, endPoint y: 168, distance: 41.2
click at [70, 168] on div at bounding box center [176, 342] width 353 height 577
click at [147, 171] on div at bounding box center [176, 342] width 353 height 577
drag, startPoint x: 147, startPoint y: 171, endPoint x: 171, endPoint y: 213, distance: 48.2
click at [171, 213] on div at bounding box center [176, 342] width 353 height 577
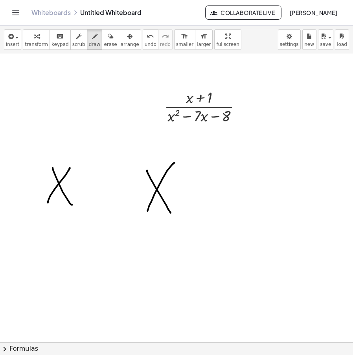
drag, startPoint x: 147, startPoint y: 211, endPoint x: 174, endPoint y: 163, distance: 55.4
click at [174, 163] on div at bounding box center [176, 342] width 353 height 577
drag, startPoint x: 214, startPoint y: 174, endPoint x: 212, endPoint y: 206, distance: 31.5
click at [212, 206] on div at bounding box center [176, 342] width 353 height 577
drag, startPoint x: 202, startPoint y: 187, endPoint x: 243, endPoint y: 191, distance: 40.7
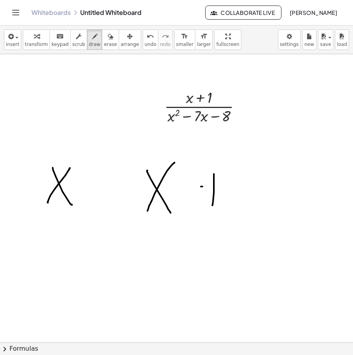
click at [246, 189] on div at bounding box center [176, 342] width 353 height 577
drag, startPoint x: 75, startPoint y: 185, endPoint x: 90, endPoint y: 186, distance: 15.4
click at [90, 186] on div at bounding box center [176, 342] width 353 height 577
drag, startPoint x: 149, startPoint y: 155, endPoint x: 147, endPoint y: 220, distance: 64.9
click at [147, 220] on div at bounding box center [176, 342] width 353 height 577
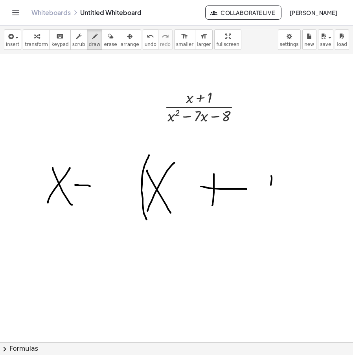
drag, startPoint x: 271, startPoint y: 185, endPoint x: 268, endPoint y: 199, distance: 14.0
click at [268, 199] on div at bounding box center [176, 342] width 353 height 577
click at [124, 171] on div at bounding box center [176, 342] width 353 height 577
drag, startPoint x: 151, startPoint y: 187, endPoint x: 251, endPoint y: 169, distance: 101.4
click at [262, 185] on div at bounding box center [176, 342] width 353 height 577
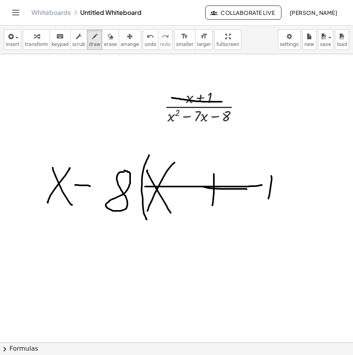
drag, startPoint x: 176, startPoint y: 99, endPoint x: 233, endPoint y: 102, distance: 57.1
click at [233, 102] on div at bounding box center [176, 342] width 353 height 577
click at [104, 45] on span "erase" at bounding box center [110, 45] width 13 height 6
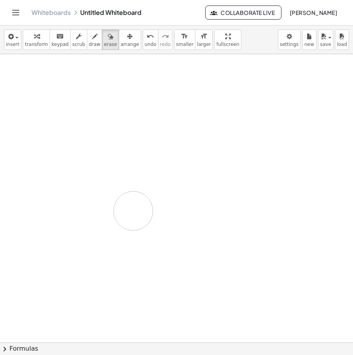
drag, startPoint x: 323, startPoint y: 89, endPoint x: 163, endPoint y: 168, distance: 178.0
click at [152, 193] on div at bounding box center [176, 342] width 353 height 577
click at [10, 48] on button "insert" at bounding box center [12, 39] width 17 height 20
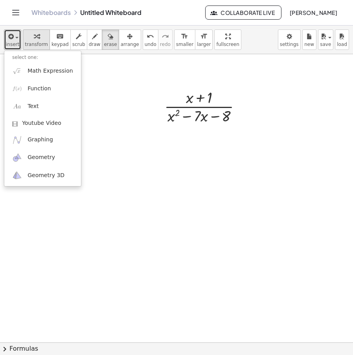
drag, startPoint x: 33, startPoint y: 44, endPoint x: 39, endPoint y: 45, distance: 5.6
click at [34, 44] on span "transform" at bounding box center [36, 45] width 23 height 6
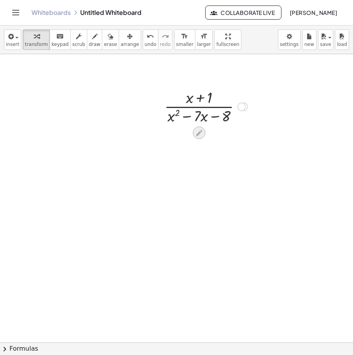
click at [200, 134] on icon at bounding box center [199, 133] width 8 height 8
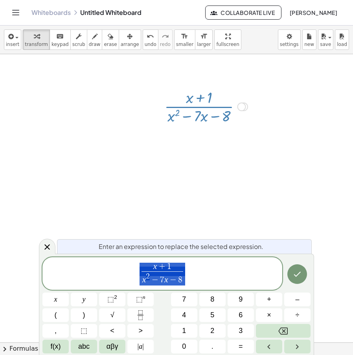
click at [203, 273] on span "x + 1 x 2 − 7 x − 8 ​" at bounding box center [162, 274] width 240 height 24
drag, startPoint x: 203, startPoint y: 273, endPoint x: 88, endPoint y: 274, distance: 115.1
click at [88, 274] on span "x + 1 x 2 − 7 x − 8 ​ ​" at bounding box center [162, 274] width 240 height 24
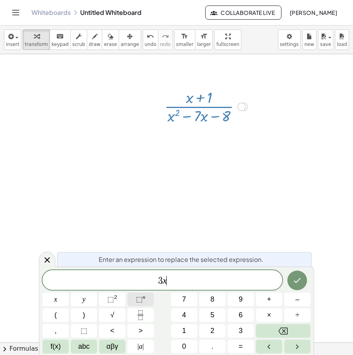
click at [133, 298] on button "⬚ n" at bounding box center [140, 300] width 26 height 14
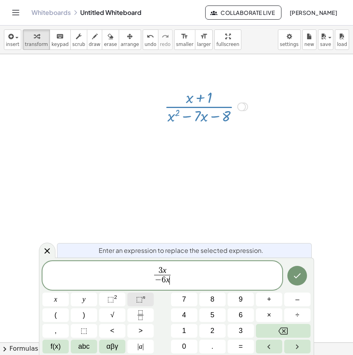
click at [143, 296] on sup "n" at bounding box center [144, 297] width 3 height 6
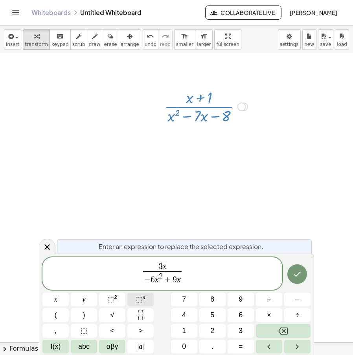
click at [140, 297] on span "⬚" at bounding box center [139, 300] width 7 height 8
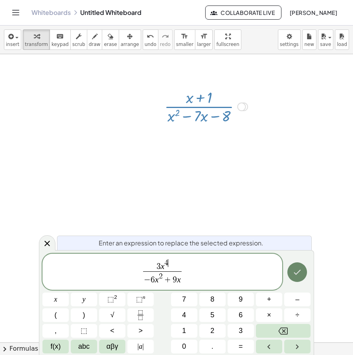
click at [291, 276] on button "Done" at bounding box center [297, 273] width 20 height 20
click at [299, 272] on icon "Done" at bounding box center [297, 272] width 7 height 5
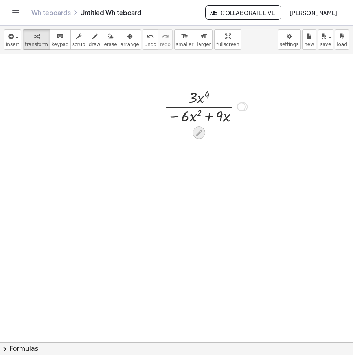
drag, startPoint x: 191, startPoint y: 135, endPoint x: 202, endPoint y: 133, distance: 11.2
click at [202, 133] on icon at bounding box center [199, 133] width 8 height 8
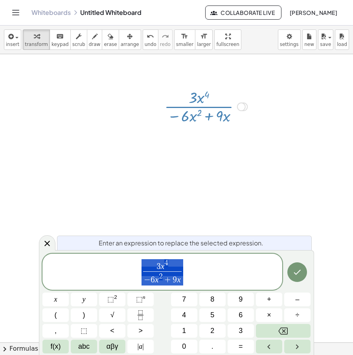
drag, startPoint x: 190, startPoint y: 282, endPoint x: 145, endPoint y: 282, distance: 45.2
click at [145, 282] on span "3 x 4 − 6 x 2 + 9 x ​" at bounding box center [162, 273] width 240 height 28
click at [215, 284] on span "3 x 4 − 6 x 2 + 9 x ​" at bounding box center [162, 273] width 240 height 28
click at [178, 284] on var "x" at bounding box center [179, 279] width 4 height 9
click at [182, 283] on span "3 x 4 − 6 x 2 + 9 ​ x ​" at bounding box center [162, 272] width 42 height 26
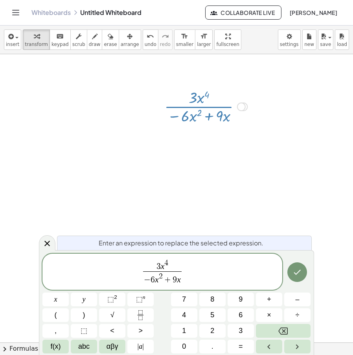
click at [170, 271] on span "3 x 4 ​" at bounding box center [162, 265] width 39 height 12
click at [195, 275] on span "3 x 4 ​ − 6 x 2 + 9 x ​" at bounding box center [162, 273] width 240 height 28
click at [152, 283] on span "6" at bounding box center [153, 280] width 4 height 9
click at [298, 275] on icon "Done" at bounding box center [296, 272] width 9 height 9
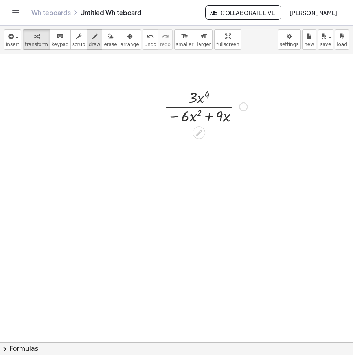
click at [92, 39] on icon "button" at bounding box center [95, 36] width 6 height 9
drag, startPoint x: 81, startPoint y: 189, endPoint x: 95, endPoint y: 191, distance: 13.8
click at [95, 191] on div at bounding box center [176, 342] width 353 height 577
drag, startPoint x: 104, startPoint y: 184, endPoint x: 103, endPoint y: 207, distance: 22.8
click at [103, 207] on div at bounding box center [176, 342] width 353 height 577
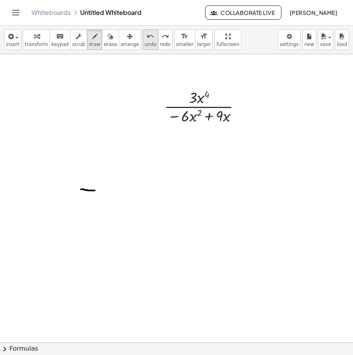
click at [147, 40] on icon "undo" at bounding box center [150, 36] width 7 height 9
click at [145, 39] on div "undo" at bounding box center [151, 35] width 12 height 9
click at [145, 40] on div "undo" at bounding box center [151, 35] width 12 height 9
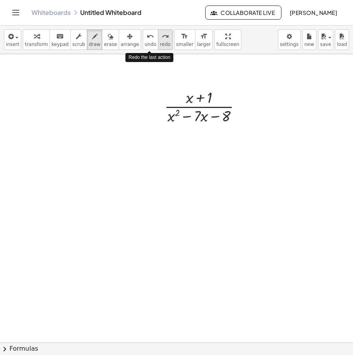
click at [162, 38] on icon "redo" at bounding box center [165, 36] width 7 height 9
click at [84, 176] on div at bounding box center [176, 342] width 353 height 577
click at [89, 44] on span "draw" at bounding box center [95, 45] width 12 height 6
click at [143, 41] on button "undo undo" at bounding box center [151, 39] width 16 height 20
click at [248, 151] on div at bounding box center [176, 342] width 353 height 577
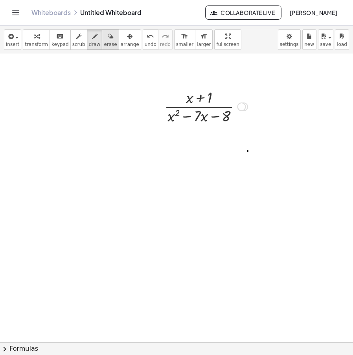
click at [104, 44] on span "erase" at bounding box center [110, 45] width 13 height 6
drag, startPoint x: 257, startPoint y: 147, endPoint x: 263, endPoint y: 152, distance: 6.7
click at [263, 152] on div at bounding box center [176, 342] width 353 height 577
click at [102, 42] on button "erase" at bounding box center [110, 39] width 17 height 20
click at [89, 42] on span "draw" at bounding box center [95, 45] width 12 height 6
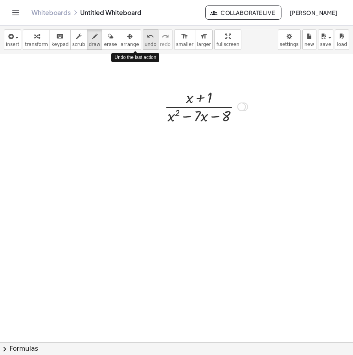
click at [147, 40] on icon "undo" at bounding box center [150, 36] width 7 height 9
click at [160, 44] on span "redo" at bounding box center [165, 45] width 11 height 6
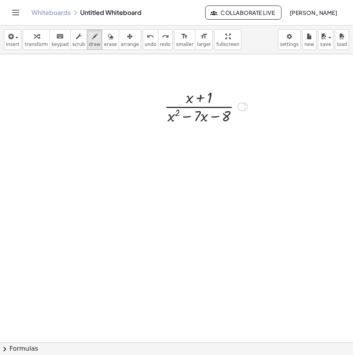
click at [242, 106] on div at bounding box center [176, 342] width 353 height 577
click at [29, 44] on span "transform" at bounding box center [36, 45] width 23 height 6
click at [237, 105] on div at bounding box center [241, 107] width 9 height 9
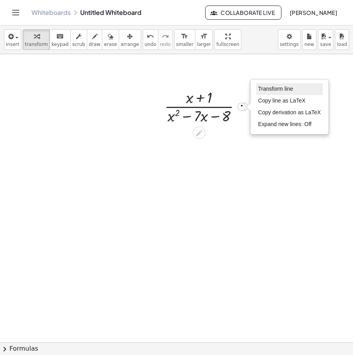
click at [275, 92] on span "Transform line" at bounding box center [275, 89] width 35 height 6
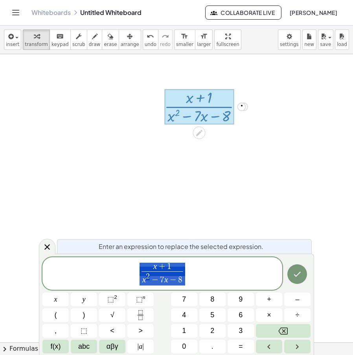
drag, startPoint x: 207, startPoint y: 272, endPoint x: 90, endPoint y: 272, distance: 117.1
click at [90, 272] on span "x + 1 x 2 − 7 x − 8 ​" at bounding box center [162, 274] width 240 height 24
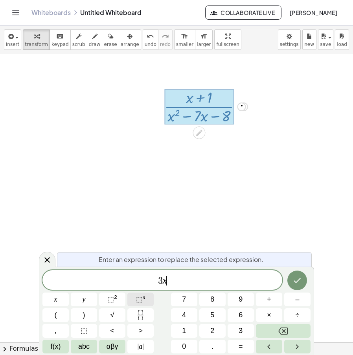
click at [139, 303] on span "⬚" at bounding box center [139, 300] width 7 height 8
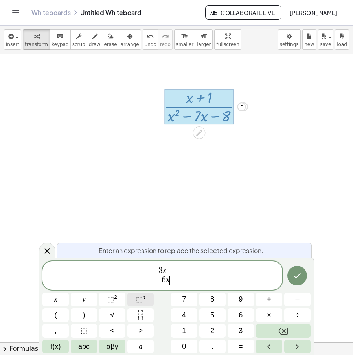
click at [139, 303] on span "⬚" at bounding box center [139, 300] width 7 height 8
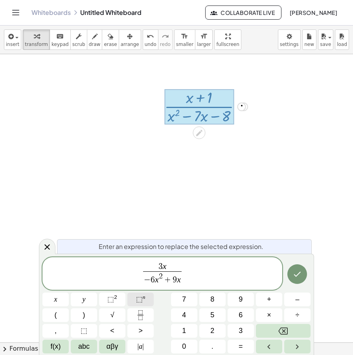
click at [139, 303] on span "⬚" at bounding box center [139, 300] width 7 height 8
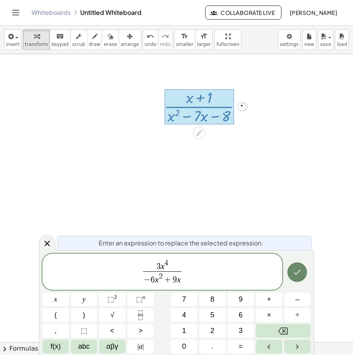
click at [295, 271] on icon "Done" at bounding box center [296, 272] width 9 height 9
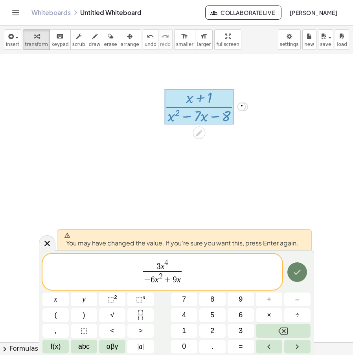
click at [296, 272] on icon "Done" at bounding box center [296, 272] width 9 height 9
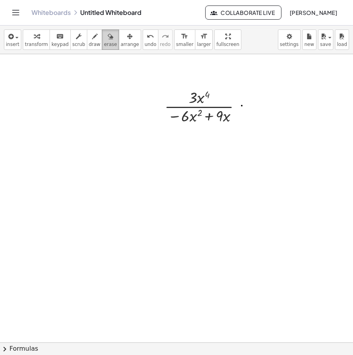
click at [104, 44] on span "erase" at bounding box center [110, 45] width 13 height 6
drag, startPoint x: 205, startPoint y: 108, endPoint x: 260, endPoint y: 102, distance: 55.8
click at [264, 104] on div at bounding box center [176, 342] width 353 height 577
click at [92, 40] on icon "button" at bounding box center [95, 36] width 6 height 9
drag, startPoint x: 73, startPoint y: 195, endPoint x: 94, endPoint y: 222, distance: 34.7
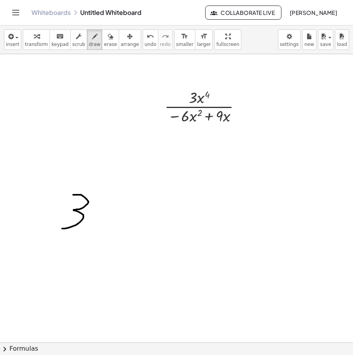
click at [62, 229] on div at bounding box center [176, 342] width 353 height 577
drag, startPoint x: 94, startPoint y: 211, endPoint x: 103, endPoint y: 230, distance: 21.3
click at [103, 230] on div at bounding box center [176, 342] width 353 height 577
drag, startPoint x: 91, startPoint y: 229, endPoint x: 107, endPoint y: 203, distance: 30.2
click at [107, 203] on div at bounding box center [176, 342] width 353 height 577
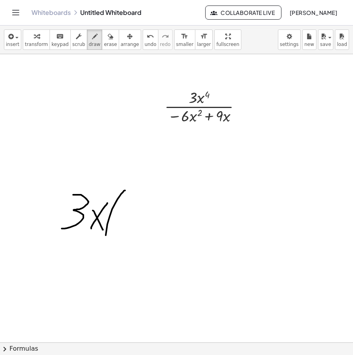
drag, startPoint x: 125, startPoint y: 191, endPoint x: 116, endPoint y: 255, distance: 65.5
click at [116, 255] on div at bounding box center [176, 342] width 353 height 577
drag, startPoint x: 125, startPoint y: 218, endPoint x: 136, endPoint y: 219, distance: 11.0
click at [136, 219] on div at bounding box center [176, 342] width 353 height 577
drag, startPoint x: 144, startPoint y: 210, endPoint x: 165, endPoint y: 229, distance: 28.1
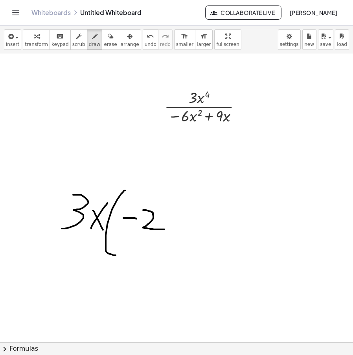
click at [165, 229] on div at bounding box center [176, 342] width 353 height 577
drag, startPoint x: 165, startPoint y: 214, endPoint x: 178, endPoint y: 231, distance: 21.4
click at [178, 231] on div at bounding box center [176, 342] width 353 height 577
drag, startPoint x: 168, startPoint y: 233, endPoint x: 187, endPoint y: 214, distance: 27.2
click at [187, 214] on div at bounding box center [176, 342] width 353 height 577
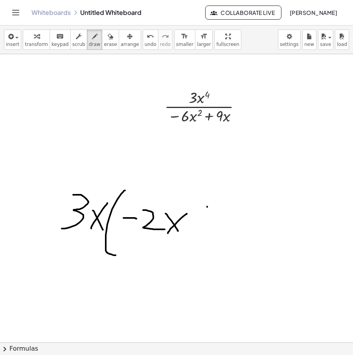
drag, startPoint x: 207, startPoint y: 207, endPoint x: 209, endPoint y: 229, distance: 22.1
click at [209, 229] on div at bounding box center [176, 342] width 353 height 577
drag, startPoint x: 204, startPoint y: 219, endPoint x: 218, endPoint y: 218, distance: 14.2
click at [217, 218] on div at bounding box center [176, 342] width 353 height 577
drag, startPoint x: 231, startPoint y: 207, endPoint x: 246, endPoint y: 232, distance: 29.5
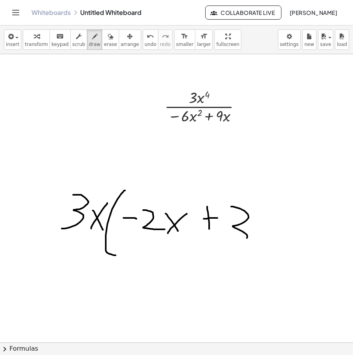
click at [233, 242] on div at bounding box center [176, 342] width 353 height 577
drag, startPoint x: 247, startPoint y: 193, endPoint x: 252, endPoint y: 253, distance: 60.3
click at [252, 253] on div at bounding box center [176, 342] width 353 height 577
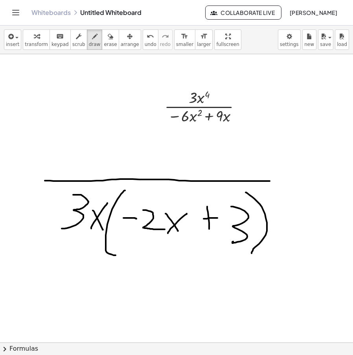
drag, startPoint x: 68, startPoint y: 181, endPoint x: 302, endPoint y: 182, distance: 233.8
click at [301, 182] on div at bounding box center [176, 342] width 353 height 577
drag, startPoint x: 162, startPoint y: 154, endPoint x: 172, endPoint y: 177, distance: 25.2
click at [167, 178] on div at bounding box center [176, 342] width 353 height 577
drag, startPoint x: 182, startPoint y: 167, endPoint x: 195, endPoint y: 179, distance: 17.9
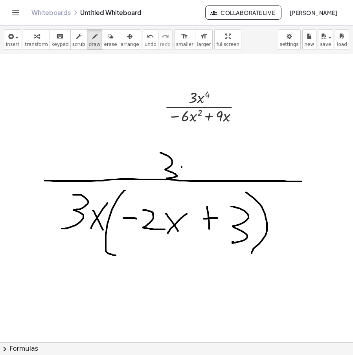
click at [195, 178] on div at bounding box center [176, 342] width 353 height 577
drag, startPoint x: 184, startPoint y: 180, endPoint x: 201, endPoint y: 161, distance: 26.2
click at [200, 161] on div at bounding box center [176, 342] width 353 height 577
drag, startPoint x: 209, startPoint y: 145, endPoint x: 206, endPoint y: 167, distance: 22.1
click at [206, 167] on div at bounding box center [176, 342] width 353 height 577
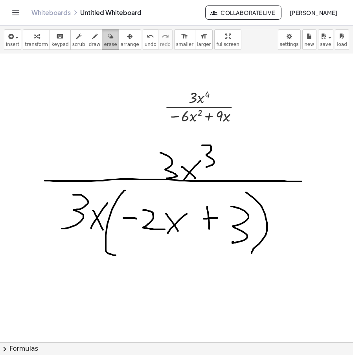
click at [108, 38] on icon "button" at bounding box center [111, 36] width 6 height 9
drag, startPoint x: 187, startPoint y: 151, endPoint x: 171, endPoint y: 159, distance: 18.3
click at [171, 159] on div at bounding box center [176, 342] width 353 height 577
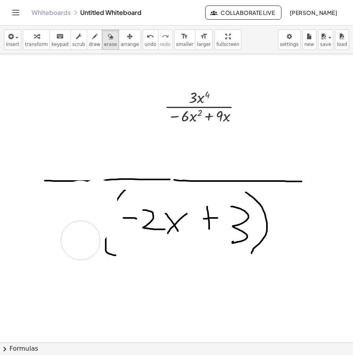
drag, startPoint x: 57, startPoint y: 265, endPoint x: 80, endPoint y: 241, distance: 33.3
click at [80, 241] on div at bounding box center [176, 342] width 353 height 577
click at [89, 44] on span "draw" at bounding box center [95, 45] width 12 height 6
drag, startPoint x: 166, startPoint y: 160, endPoint x: 178, endPoint y: 175, distance: 19.0
click at [178, 174] on div at bounding box center [176, 342] width 353 height 577
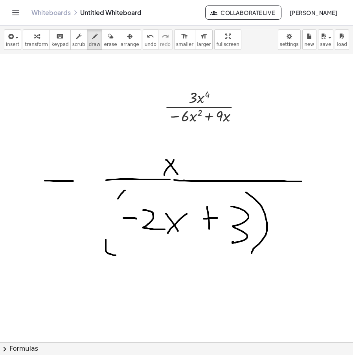
drag, startPoint x: 164, startPoint y: 175, endPoint x: 178, endPoint y: 151, distance: 27.6
click at [178, 151] on div at bounding box center [176, 342] width 353 height 577
drag, startPoint x: 185, startPoint y: 141, endPoint x: 227, endPoint y: 172, distance: 52.0
click at [194, 168] on div at bounding box center [176, 342] width 353 height 577
drag, startPoint x: 103, startPoint y: 42, endPoint x: 108, endPoint y: 45, distance: 6.3
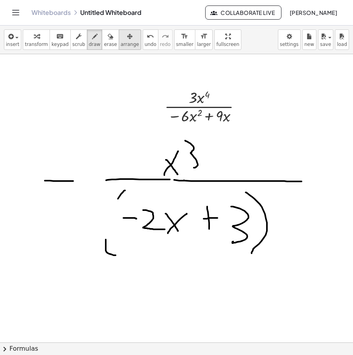
click at [104, 42] on span "erase" at bounding box center [110, 45] width 13 height 6
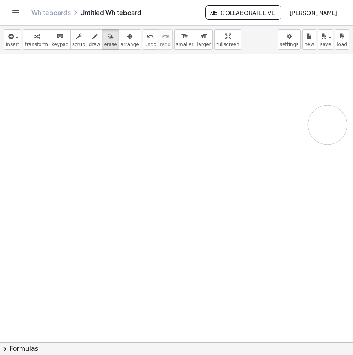
drag, startPoint x: 259, startPoint y: 143, endPoint x: 327, endPoint y: 125, distance: 71.1
click at [327, 125] on div at bounding box center [176, 342] width 353 height 577
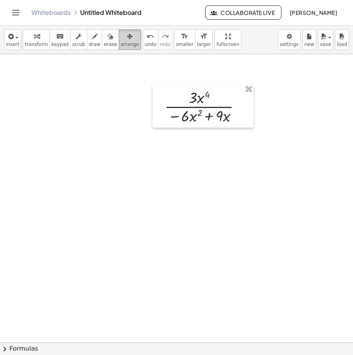
click at [127, 40] on icon "button" at bounding box center [130, 36] width 6 height 9
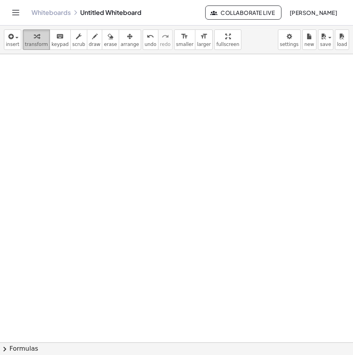
click at [35, 41] on icon "button" at bounding box center [37, 36] width 6 height 9
click at [14, 43] on span "insert" at bounding box center [12, 45] width 13 height 6
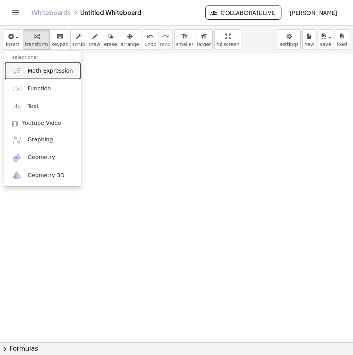
click at [44, 67] on span "Math Expression" at bounding box center [50, 71] width 45 height 8
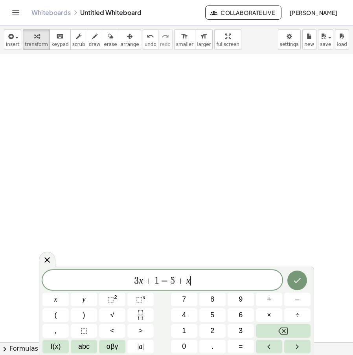
drag, startPoint x: 197, startPoint y: 283, endPoint x: 92, endPoint y: 290, distance: 105.2
click at [91, 290] on div "******** 3 x + 1 = 5 + x ​ x y ⬚ 2 ⬚ n 7 8 9 + – ( ) √ 4 5 6 × ÷ , ⬚ < > 1 2 3 …" at bounding box center [176, 311] width 268 height 83
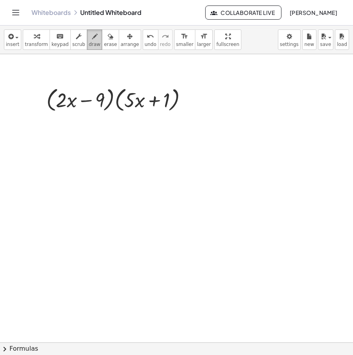
click at [92, 39] on icon "button" at bounding box center [95, 36] width 6 height 9
drag, startPoint x: 45, startPoint y: 190, endPoint x: 44, endPoint y: 209, distance: 19.7
click at [44, 209] on div at bounding box center [176, 342] width 353 height 577
drag, startPoint x: 64, startPoint y: 191, endPoint x: 68, endPoint y: 187, distance: 5.8
click at [68, 187] on div at bounding box center [176, 342] width 353 height 577
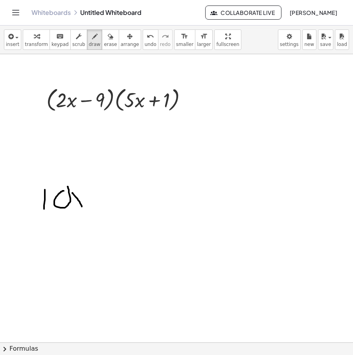
drag, startPoint x: 79, startPoint y: 202, endPoint x: 82, endPoint y: 207, distance: 5.6
click at [82, 207] on div at bounding box center [176, 342] width 353 height 577
drag, startPoint x: 70, startPoint y: 209, endPoint x: 86, endPoint y: 188, distance: 26.6
click at [86, 188] on div at bounding box center [176, 342] width 353 height 577
drag, startPoint x: 88, startPoint y: 174, endPoint x: 95, endPoint y: 186, distance: 13.8
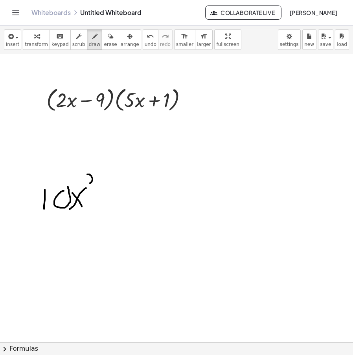
click at [95, 186] on div at bounding box center [176, 342] width 353 height 577
drag, startPoint x: 109, startPoint y: 194, endPoint x: 107, endPoint y: 207, distance: 12.7
click at [109, 209] on div at bounding box center [176, 342] width 353 height 577
drag, startPoint x: 114, startPoint y: 201, endPoint x: 118, endPoint y: 201, distance: 4.7
click at [118, 201] on div at bounding box center [176, 342] width 353 height 577
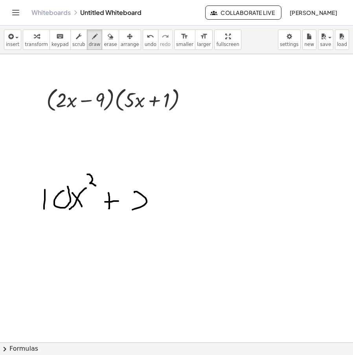
drag, startPoint x: 134, startPoint y: 192, endPoint x: 148, endPoint y: 213, distance: 24.4
click at [147, 213] on div at bounding box center [176, 342] width 353 height 577
drag, startPoint x: 153, startPoint y: 195, endPoint x: 162, endPoint y: 216, distance: 22.9
click at [162, 216] on div at bounding box center [176, 342] width 353 height 577
drag, startPoint x: 149, startPoint y: 216, endPoint x: 161, endPoint y: 195, distance: 24.7
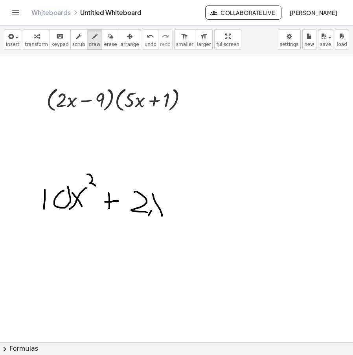
click at [161, 195] on div at bounding box center [176, 342] width 353 height 577
drag, startPoint x: 181, startPoint y: 195, endPoint x: 181, endPoint y: 209, distance: 14.9
click at [181, 209] on div at bounding box center [176, 342] width 353 height 577
drag, startPoint x: 179, startPoint y: 202, endPoint x: 191, endPoint y: 202, distance: 12.2
click at [191, 202] on div at bounding box center [176, 342] width 353 height 577
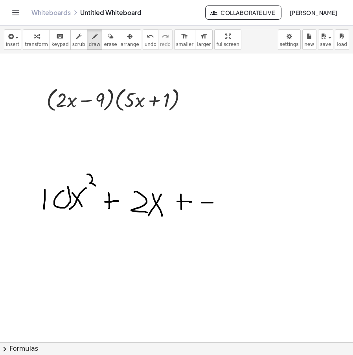
drag, startPoint x: 202, startPoint y: 203, endPoint x: 213, endPoint y: 203, distance: 11.0
click at [213, 203] on div at bounding box center [176, 342] width 353 height 577
drag, startPoint x: 220, startPoint y: 204, endPoint x: 229, endPoint y: 205, distance: 8.7
click at [229, 205] on div at bounding box center [176, 342] width 353 height 577
drag, startPoint x: 230, startPoint y: 196, endPoint x: 227, endPoint y: 217, distance: 21.8
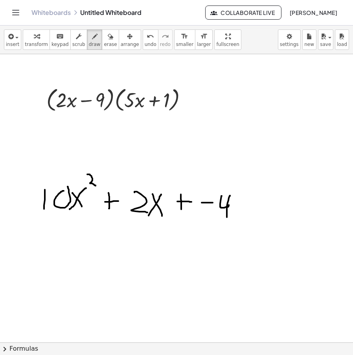
click at [227, 217] on div at bounding box center [176, 342] width 353 height 577
drag, startPoint x: 232, startPoint y: 196, endPoint x: 233, endPoint y: 214, distance: 17.7
click at [233, 216] on div at bounding box center [176, 342] width 353 height 577
drag, startPoint x: 232, startPoint y: 197, endPoint x: 248, endPoint y: 199, distance: 15.5
click at [248, 199] on div at bounding box center [176, 342] width 353 height 577
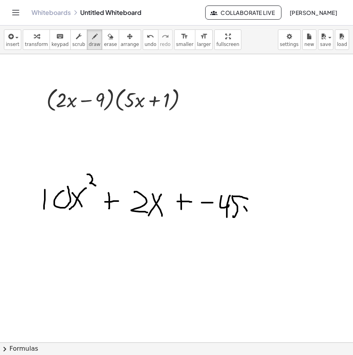
drag, startPoint x: 247, startPoint y: 211, endPoint x: 250, endPoint y: 218, distance: 7.9
click at [250, 218] on div at bounding box center [176, 342] width 353 height 577
drag, startPoint x: 250, startPoint y: 214, endPoint x: 253, endPoint y: 206, distance: 8.8
click at [253, 206] on div at bounding box center [176, 342] width 353 height 577
drag, startPoint x: 254, startPoint y: 191, endPoint x: 253, endPoint y: 225, distance: 33.8
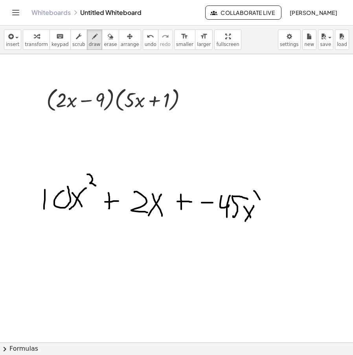
click at [254, 225] on div at bounding box center [176, 342] width 353 height 577
drag, startPoint x: 207, startPoint y: 184, endPoint x: 211, endPoint y: 226, distance: 43.0
click at [211, 226] on div at bounding box center [176, 342] width 353 height 577
drag, startPoint x: 262, startPoint y: 207, endPoint x: 288, endPoint y: 208, distance: 26.7
click at [288, 207] on div at bounding box center [176, 342] width 353 height 577
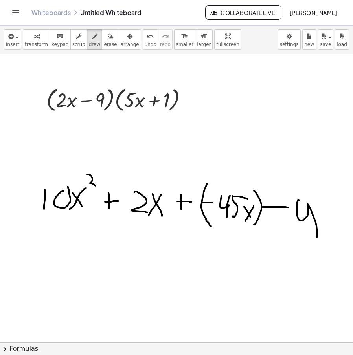
drag, startPoint x: 299, startPoint y: 201, endPoint x: 317, endPoint y: 248, distance: 50.6
click at [317, 248] on div at bounding box center [176, 342] width 353 height 577
drag, startPoint x: 150, startPoint y: 181, endPoint x: 230, endPoint y: 187, distance: 80.8
click at [230, 187] on div at bounding box center [176, 342] width 353 height 577
drag, startPoint x: 168, startPoint y: 150, endPoint x: 189, endPoint y: 151, distance: 21.3
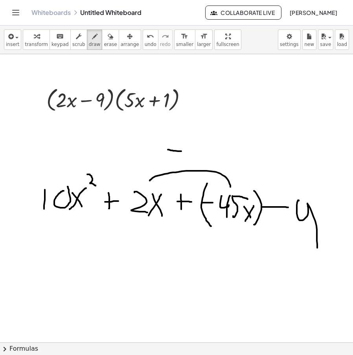
click at [189, 151] on div at bounding box center [176, 342] width 353 height 577
drag, startPoint x: 194, startPoint y: 143, endPoint x: 201, endPoint y: 153, distance: 12.7
click at [201, 153] on div at bounding box center [176, 342] width 353 height 577
click at [203, 160] on div at bounding box center [176, 342] width 353 height 577
drag, startPoint x: 211, startPoint y: 143, endPoint x: 222, endPoint y: 159, distance: 19.1
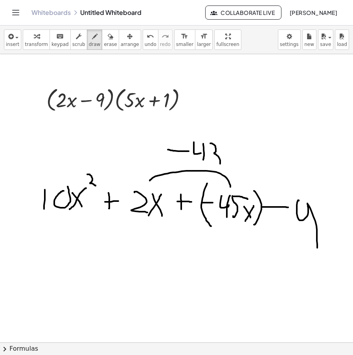
click at [217, 166] on div at bounding box center [176, 342] width 353 height 577
drag, startPoint x: 227, startPoint y: 156, endPoint x: 231, endPoint y: 167, distance: 11.6
click at [232, 167] on div at bounding box center [176, 342] width 353 height 577
drag, startPoint x: 231, startPoint y: 157, endPoint x: 236, endPoint y: 151, distance: 7.9
click at [236, 151] on div at bounding box center [176, 342] width 353 height 577
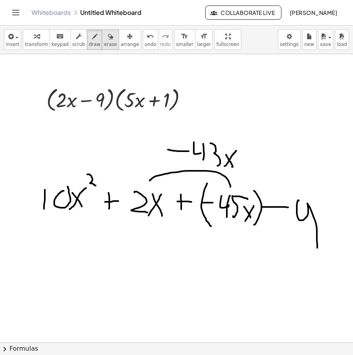
drag, startPoint x: 99, startPoint y: 40, endPoint x: 105, endPoint y: 43, distance: 7.0
click at [108, 40] on icon "button" at bounding box center [111, 36] width 6 height 9
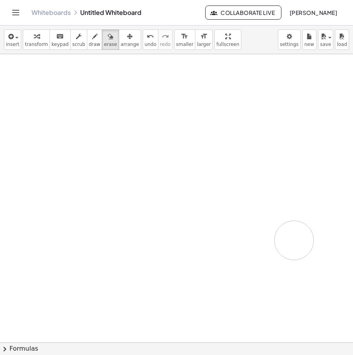
drag, startPoint x: 90, startPoint y: 96, endPoint x: 193, endPoint y: 186, distance: 136.4
click at [282, 238] on div at bounding box center [176, 342] width 353 height 577
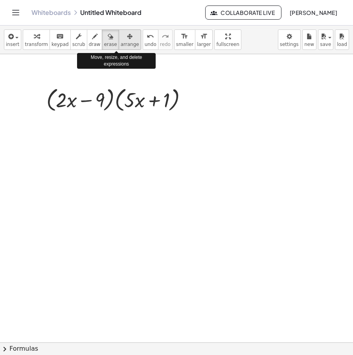
click at [121, 44] on span "arrange" at bounding box center [130, 45] width 18 height 6
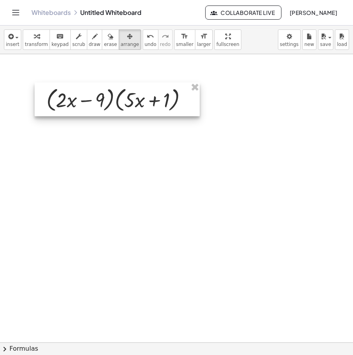
click at [143, 95] on div at bounding box center [117, 100] width 165 height 34
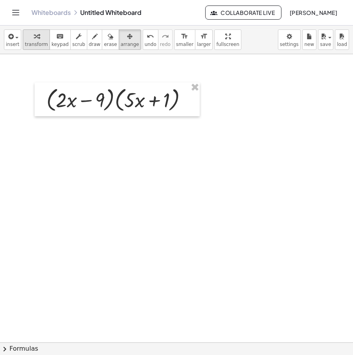
click at [39, 41] on button "transform" at bounding box center [36, 39] width 27 height 20
click at [112, 125] on icon at bounding box center [113, 121] width 8 height 8
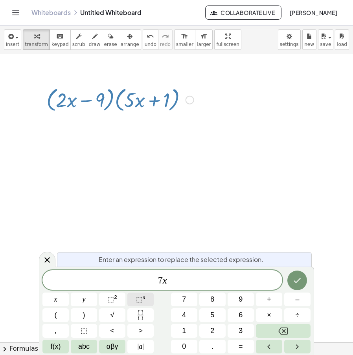
click at [146, 301] on button "⬚ n" at bounding box center [140, 300] width 26 height 14
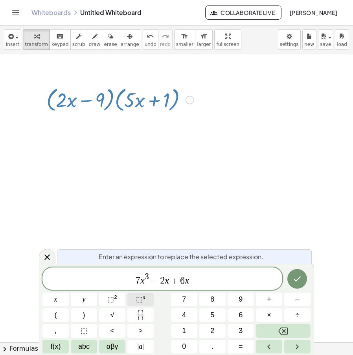
click at [146, 300] on button "⬚ n" at bounding box center [140, 300] width 26 height 14
click at [293, 282] on icon "Done" at bounding box center [296, 278] width 9 height 9
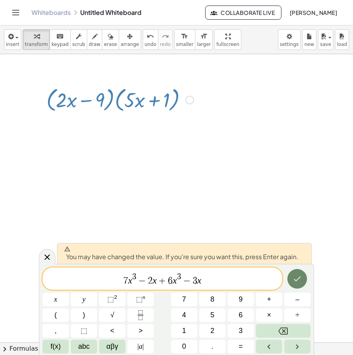
click at [293, 282] on icon "Done" at bounding box center [296, 278] width 9 height 9
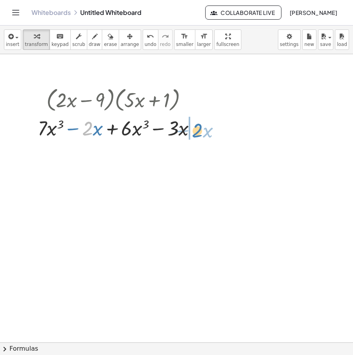
drag, startPoint x: 87, startPoint y: 135, endPoint x: 198, endPoint y: 137, distance: 111.2
click at [198, 137] on div at bounding box center [120, 127] width 173 height 27
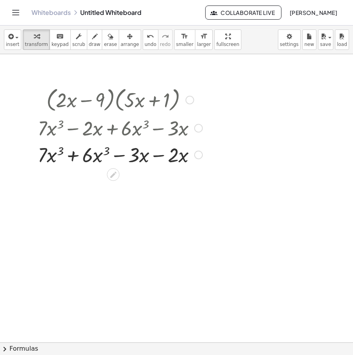
click at [158, 154] on div at bounding box center [120, 154] width 173 height 27
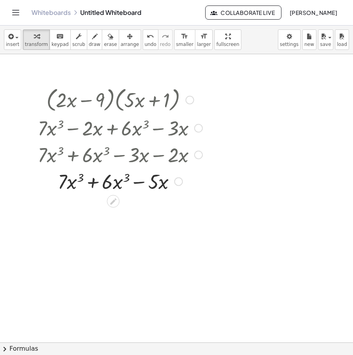
click at [99, 182] on div at bounding box center [120, 181] width 173 height 27
click at [116, 198] on icon at bounding box center [113, 201] width 8 height 8
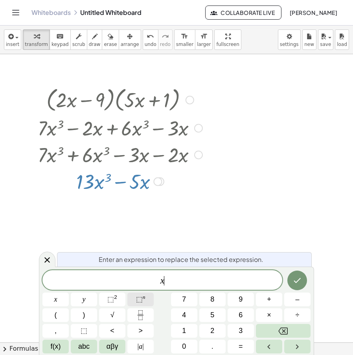
click at [135, 300] on button "⬚ n" at bounding box center [140, 300] width 26 height 14
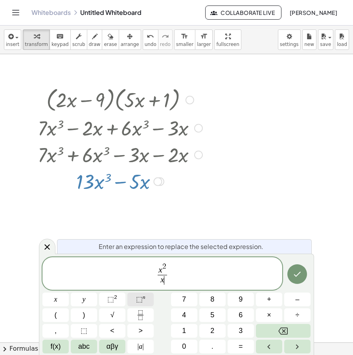
click at [136, 300] on span "⬚" at bounding box center [139, 300] width 7 height 8
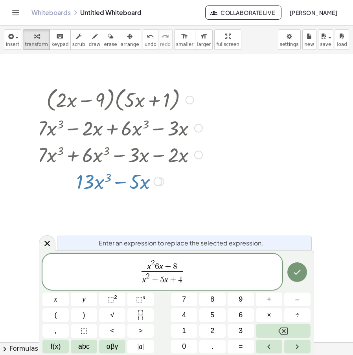
click at [296, 274] on icon "Done" at bounding box center [297, 272] width 7 height 5
click at [295, 268] on div at bounding box center [176, 342] width 353 height 577
click at [292, 268] on div "Enter an expression to replace the selected expression. x 2 6 x + 8 ​ x 2 + 5 x…" at bounding box center [176, 302] width 275 height 105
click at [306, 277] on button "Done" at bounding box center [297, 273] width 20 height 20
click at [113, 182] on div "+ · x 3 − · x · 5 · 13" at bounding box center [113, 182] width 0 height 0
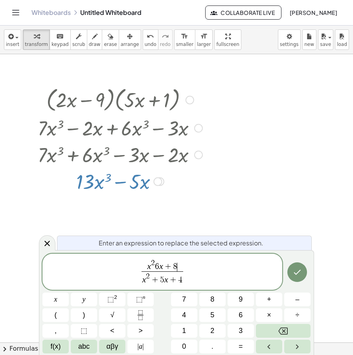
click at [290, 268] on div at bounding box center [176, 342] width 353 height 577
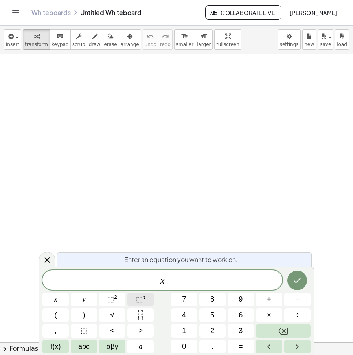
click at [140, 302] on span "⬚" at bounding box center [139, 300] width 7 height 8
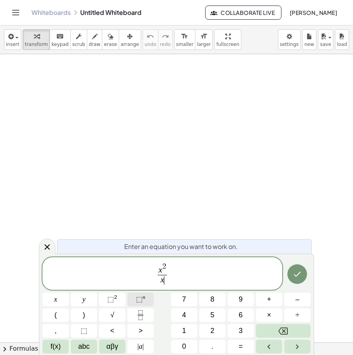
click at [140, 303] on span "⬚" at bounding box center [139, 300] width 7 height 8
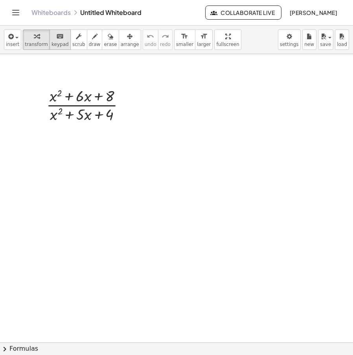
click at [59, 36] on div "keyboard" at bounding box center [59, 35] width 17 height 9
click at [41, 41] on button "transform" at bounding box center [36, 39] width 27 height 20
click at [119, 48] on button "arrange" at bounding box center [130, 39] width 22 height 20
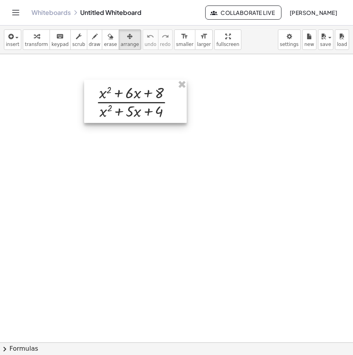
drag, startPoint x: 103, startPoint y: 108, endPoint x: 153, endPoint y: 104, distance: 50.1
click at [153, 104] on div at bounding box center [135, 101] width 103 height 43
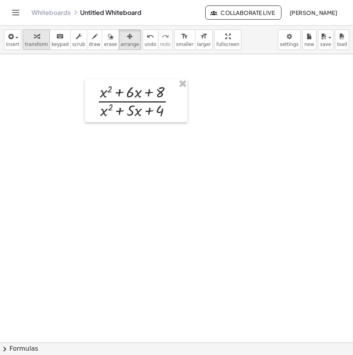
click at [26, 45] on span "transform" at bounding box center [36, 45] width 23 height 6
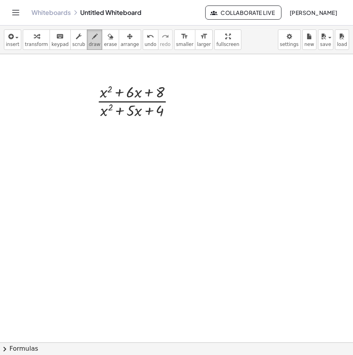
click at [87, 49] on button "draw" at bounding box center [95, 39] width 16 height 20
drag, startPoint x: 52, startPoint y: 181, endPoint x: 62, endPoint y: 202, distance: 22.5
click at [62, 202] on div at bounding box center [176, 346] width 353 height 584
drag, startPoint x: 52, startPoint y: 200, endPoint x: 58, endPoint y: 182, distance: 18.9
click at [58, 182] on div at bounding box center [176, 346] width 353 height 584
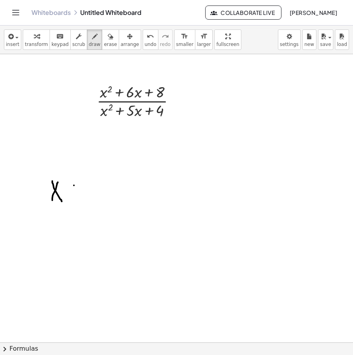
drag, startPoint x: 74, startPoint y: 185, endPoint x: 72, endPoint y: 198, distance: 13.1
click at [73, 198] on div at bounding box center [176, 346] width 353 height 584
drag, startPoint x: 70, startPoint y: 189, endPoint x: 82, endPoint y: 190, distance: 11.8
click at [76, 189] on div at bounding box center [176, 346] width 353 height 584
drag, startPoint x: 92, startPoint y: 178, endPoint x: 103, endPoint y: 186, distance: 14.1
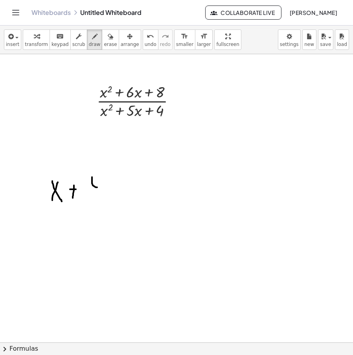
click at [103, 186] on div at bounding box center [176, 346] width 353 height 584
drag, startPoint x: 102, startPoint y: 177, endPoint x: 99, endPoint y: 203, distance: 25.7
click at [100, 202] on div at bounding box center [176, 346] width 353 height 584
drag, startPoint x: 111, startPoint y: 169, endPoint x: 112, endPoint y: 213, distance: 44.4
click at [112, 213] on div at bounding box center [176, 346] width 353 height 584
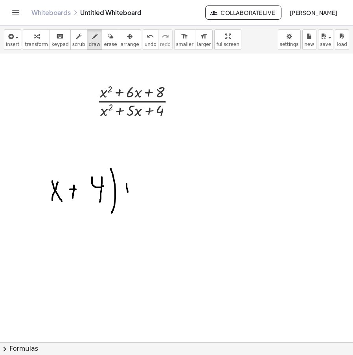
drag, startPoint x: 127, startPoint y: 184, endPoint x: 129, endPoint y: 200, distance: 16.0
click at [129, 200] on div at bounding box center [176, 346] width 353 height 584
drag, startPoint x: 125, startPoint y: 198, endPoint x: 138, endPoint y: 182, distance: 20.4
click at [138, 183] on div at bounding box center [176, 346] width 353 height 584
drag, startPoint x: 151, startPoint y: 191, endPoint x: 150, endPoint y: 201, distance: 9.5
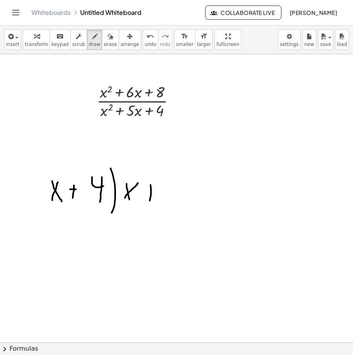
click at [150, 201] on div at bounding box center [176, 346] width 353 height 584
drag, startPoint x: 147, startPoint y: 194, endPoint x: 162, endPoint y: 194, distance: 15.7
click at [162, 194] on div at bounding box center [176, 346] width 353 height 584
drag, startPoint x: 167, startPoint y: 184, endPoint x: 188, endPoint y: 203, distance: 28.4
click at [188, 203] on div at bounding box center [176, 346] width 353 height 584
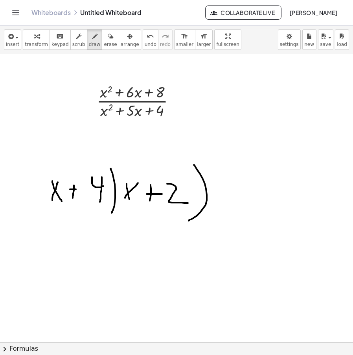
drag, startPoint x: 194, startPoint y: 165, endPoint x: 189, endPoint y: 221, distance: 56.0
click at [189, 221] on div at bounding box center [176, 346] width 353 height 584
drag, startPoint x: 38, startPoint y: 208, endPoint x: 234, endPoint y: 215, distance: 196.2
click at [238, 215] on div at bounding box center [176, 346] width 353 height 584
drag, startPoint x: 135, startPoint y: 168, endPoint x: 127, endPoint y: 209, distance: 42.1
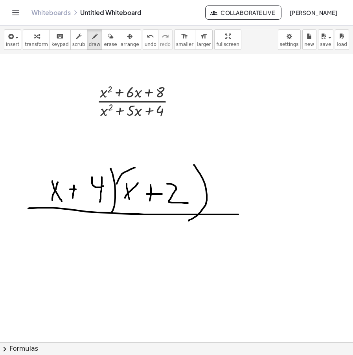
click at [127, 209] on div at bounding box center [176, 346] width 353 height 584
drag, startPoint x: 65, startPoint y: 165, endPoint x: 57, endPoint y: 205, distance: 40.6
click at [57, 205] on div at bounding box center [176, 346] width 353 height 584
drag, startPoint x: 40, startPoint y: 217, endPoint x: 43, endPoint y: 248, distance: 31.2
click at [43, 248] on div at bounding box center [176, 346] width 353 height 584
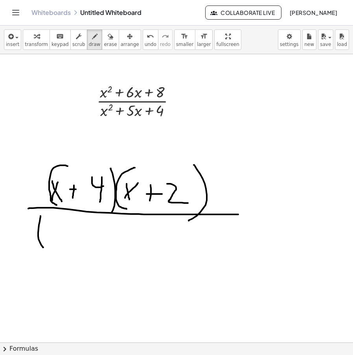
drag, startPoint x: 52, startPoint y: 230, endPoint x: 56, endPoint y: 243, distance: 13.6
click at [56, 243] on div at bounding box center [176, 346] width 353 height 584
drag, startPoint x: 48, startPoint y: 243, endPoint x: 67, endPoint y: 224, distance: 26.7
click at [67, 224] on div at bounding box center [176, 346] width 353 height 584
drag, startPoint x: 73, startPoint y: 229, endPoint x: 66, endPoint y: 246, distance: 18.3
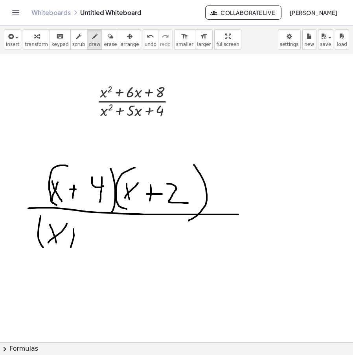
click at [70, 248] on div at bounding box center [176, 346] width 353 height 584
drag, startPoint x: 74, startPoint y: 237, endPoint x: 82, endPoint y: 237, distance: 7.9
click at [82, 237] on div at bounding box center [176, 346] width 353 height 584
drag, startPoint x: 97, startPoint y: 228, endPoint x: 105, endPoint y: 234, distance: 10.0
click at [100, 238] on div at bounding box center [176, 346] width 353 height 584
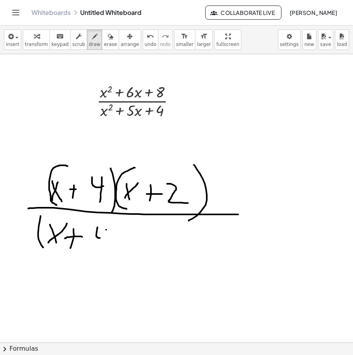
drag, startPoint x: 106, startPoint y: 230, endPoint x: 104, endPoint y: 262, distance: 32.3
click at [104, 262] on div at bounding box center [176, 346] width 353 height 584
drag, startPoint x: 112, startPoint y: 221, endPoint x: 119, endPoint y: 267, distance: 46.1
click at [114, 272] on div at bounding box center [176, 346] width 353 height 584
drag, startPoint x: 132, startPoint y: 221, endPoint x: 139, endPoint y: 264, distance: 43.4
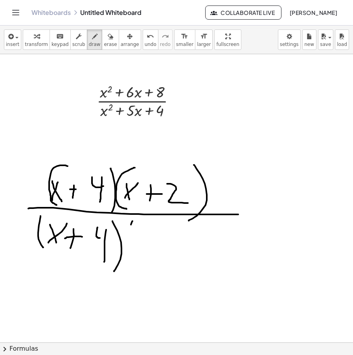
click at [128, 270] on div at bounding box center [176, 346] width 353 height 584
drag, startPoint x: 141, startPoint y: 248, endPoint x: 145, endPoint y: 262, distance: 14.9
click at [145, 261] on div at bounding box center [176, 346] width 353 height 584
drag, startPoint x: 138, startPoint y: 255, endPoint x: 147, endPoint y: 242, distance: 16.4
click at [145, 242] on div at bounding box center [176, 346] width 353 height 584
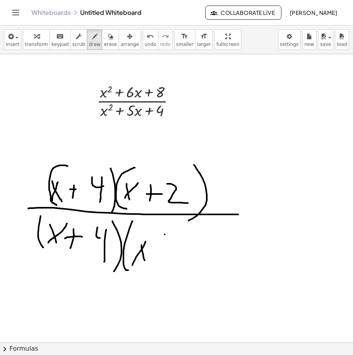
drag, startPoint x: 165, startPoint y: 235, endPoint x: 162, endPoint y: 253, distance: 18.3
click at [164, 254] on div at bounding box center [176, 346] width 353 height 584
drag, startPoint x: 159, startPoint y: 246, endPoint x: 173, endPoint y: 244, distance: 14.4
click at [173, 244] on div at bounding box center [176, 346] width 353 height 584
drag, startPoint x: 185, startPoint y: 239, endPoint x: 194, endPoint y: 248, distance: 12.8
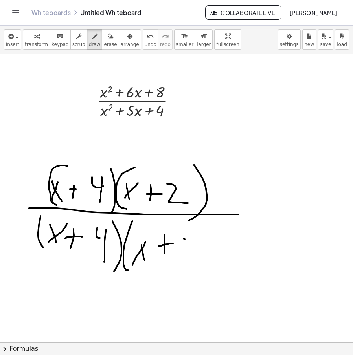
click at [187, 261] on div at bounding box center [176, 346] width 353 height 584
drag
click at [194, 271] on div at bounding box center [176, 346] width 353 height 584
click at [82, 187] on div at bounding box center [176, 346] width 353 height 584
click at [92, 235] on div at bounding box center [176, 346] width 353 height 584
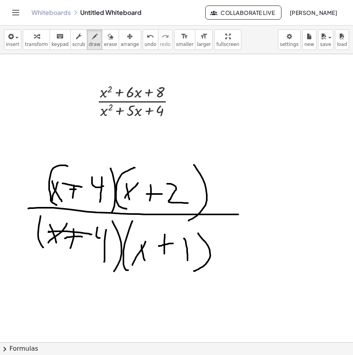
click at [239, 165] on div at bounding box center [176, 346] width 353 height 584
click at [244, 129] on div at bounding box center [176, 346] width 353 height 584
click at [271, 151] on div at bounding box center [176, 346] width 353 height 584
click at [288, 127] on div at bounding box center [176, 346] width 353 height 584
click at [319, 146] on div at bounding box center [176, 346] width 353 height 584
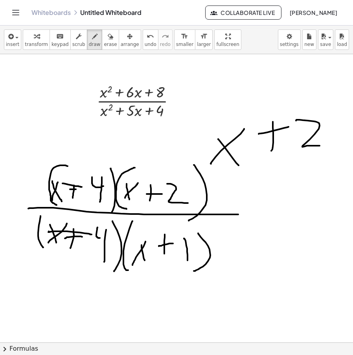
click at [310, 162] on div at bounding box center [176, 346] width 353 height 584
click at [238, 209] on div at bounding box center [176, 346] width 353 height 584
click at [239, 178] on div at bounding box center [176, 346] width 353 height 584
click at [255, 205] on div at bounding box center [176, 346] width 353 height 584
click at [269, 181] on div at bounding box center [176, 346] width 353 height 584
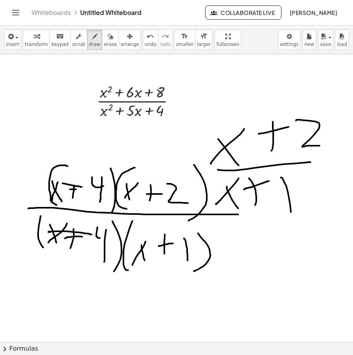
click at [291, 217] on div at bounding box center [176, 346] width 353 height 584
click at [121, 44] on span "arrange" at bounding box center [130, 45] width 18 height 6
click at [258, 150] on div at bounding box center [176, 346] width 353 height 584
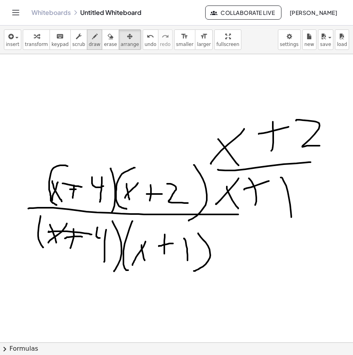
click at [89, 44] on span "draw" at bounding box center [95, 45] width 12 height 6
click at [104, 44] on span "erase" at bounding box center [110, 45] width 13 height 6
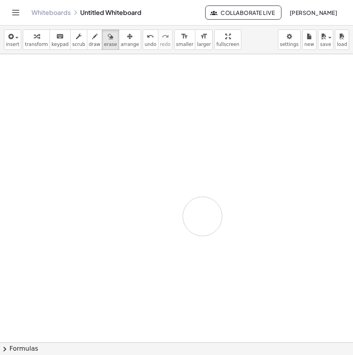
click at [244, 197] on div at bounding box center [176, 346] width 353 height 584
click at [23, 46] on button "transform" at bounding box center [36, 39] width 27 height 20
click at [174, 110] on div at bounding box center [176, 346] width 353 height 584
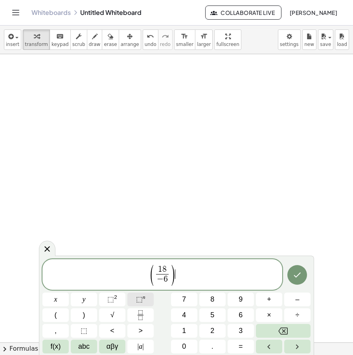
click at [140, 304] on span "⬚ n" at bounding box center [140, 299] width 9 height 11
click at [300, 276] on icon "Done" at bounding box center [296, 274] width 9 height 9
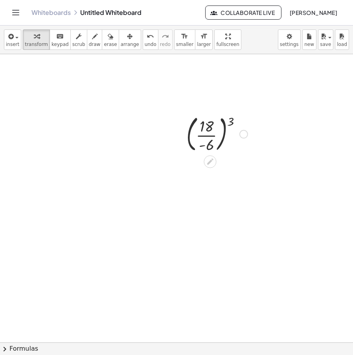
click at [226, 130] on div at bounding box center [216, 133] width 69 height 42
drag, startPoint x: 232, startPoint y: 120, endPoint x: 215, endPoint y: 123, distance: 17.5
click at [215, 123] on div at bounding box center [216, 133] width 69 height 42
click at [220, 184] on div at bounding box center [216, 175] width 69 height 41
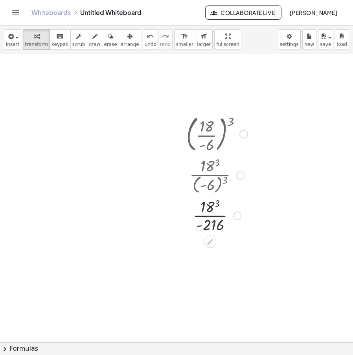
click at [211, 204] on div at bounding box center [216, 215] width 69 height 39
click at [211, 213] on div at bounding box center [216, 215] width 69 height 39
drag, startPoint x: 234, startPoint y: 253, endPoint x: 240, endPoint y: 97, distance: 156.9
click at [240, 97] on div "( · 18 · - 6 ) 3 · 18 3 · ( - 6 ) 3 · 18 3 · - 216 · 5,832 · - 216 - 27 - 27" at bounding box center [176, 346] width 353 height 584
click at [243, 135] on div at bounding box center [243, 134] width 9 height 9
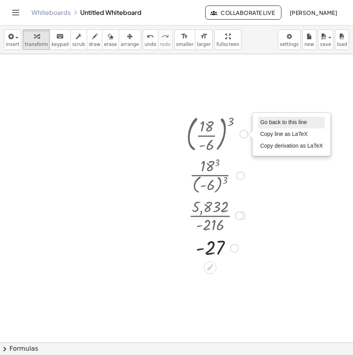
drag, startPoint x: 276, startPoint y: 121, endPoint x: 273, endPoint y: 125, distance: 5.0
click at [277, 121] on span "Go back to this line" at bounding box center [283, 122] width 47 height 6
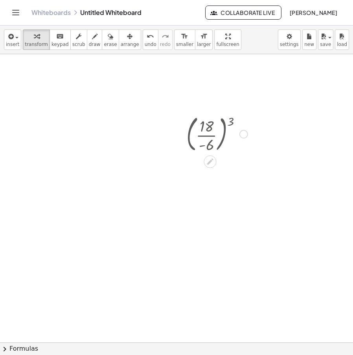
click at [242, 133] on div "Go back to this line Copy line as LaTeX Copy derivation as LaTeX" at bounding box center [243, 134] width 9 height 9
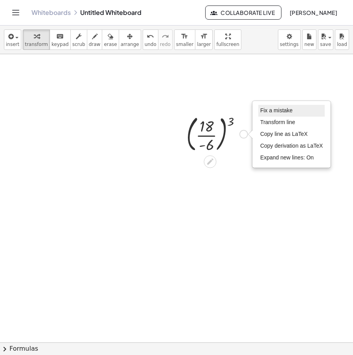
click at [279, 112] on span "Fix a mistake" at bounding box center [276, 110] width 32 height 6
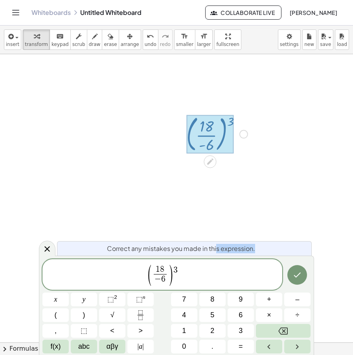
drag, startPoint x: 210, startPoint y: 253, endPoint x: 162, endPoint y: 258, distance: 48.2
click at [162, 258] on div "Correct any mistakes you made in this expression. ( 1 8 − 6 ​ ) 3 x y ⬚ 2 ⬚ n 7…" at bounding box center [176, 305] width 275 height 99
click at [203, 272] on span "( 1 8 − 6 ​ ) 3" at bounding box center [162, 275] width 240 height 22
drag, startPoint x: 128, startPoint y: 275, endPoint x: 123, endPoint y: 273, distance: 5.5
click at [91, 275] on span "( 1 8 − 6 ​ ) 3" at bounding box center [162, 275] width 240 height 22
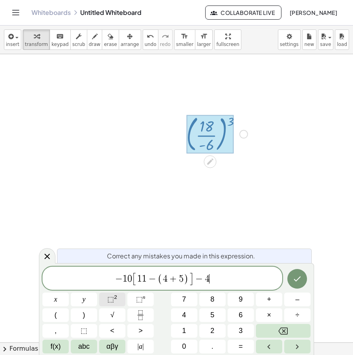
click at [108, 300] on button "⬚ 2" at bounding box center [112, 300] width 26 height 14
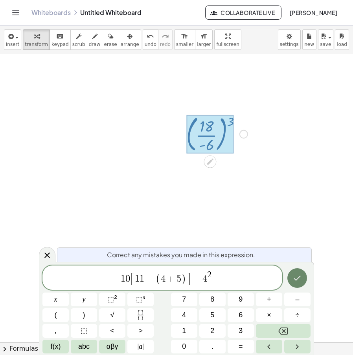
click at [69, 293] on div at bounding box center [55, 300] width 26 height 14
click at [301, 276] on icon "Done" at bounding box center [297, 277] width 7 height 5
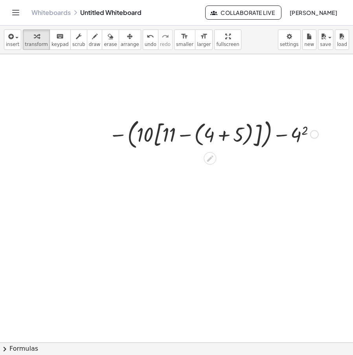
click at [226, 135] on div at bounding box center [213, 134] width 217 height 36
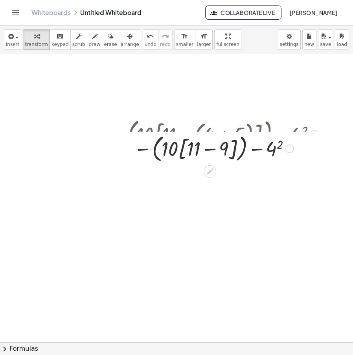
click at [201, 140] on div at bounding box center [213, 134] width 217 height 36
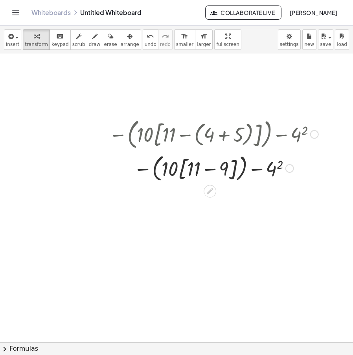
click at [211, 170] on div at bounding box center [213, 168] width 217 height 33
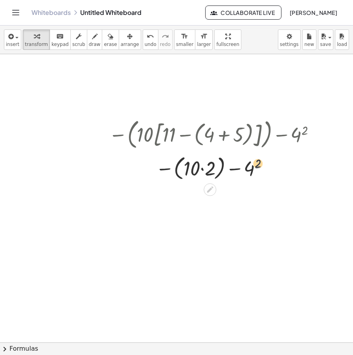
drag, startPoint x: 270, startPoint y: 173, endPoint x: 286, endPoint y: 132, distance: 44.4
click at [210, 134] on div "− ( · 10 · [ + 11 − ( + 4 + 5 ) ] ) − 4 2 − ( · 10 · [ + 11 − 9 ] ) − 4 2 2 − (…" at bounding box center [210, 134] width 0 height 0
drag, startPoint x: 268, startPoint y: 165, endPoint x: 287, endPoint y: 113, distance: 55.7
click at [287, 113] on div "− ( · 10 · [ + 11 − ( + 4 + 5 ) ] ) − 4 2 − ( · 10 · [ + 11 − 9 ] ) − 4 2 − ( ·…" at bounding box center [176, 346] width 353 height 584
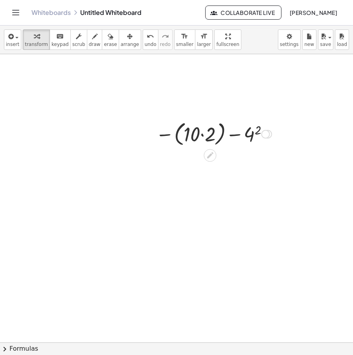
click at [204, 134] on div at bounding box center [214, 134] width 124 height 30
click at [223, 135] on div at bounding box center [213, 134] width 93 height 26
click at [239, 135] on div at bounding box center [213, 134] width 93 height 26
click at [222, 137] on div at bounding box center [214, 134] width 94 height 26
click at [210, 151] on icon at bounding box center [210, 153] width 8 height 8
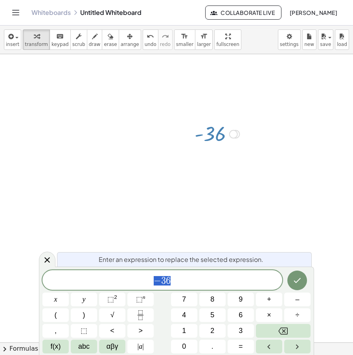
drag, startPoint x: 193, startPoint y: 277, endPoint x: 127, endPoint y: 279, distance: 66.0
click at [108, 281] on span "− 3 6" at bounding box center [162, 280] width 240 height 11
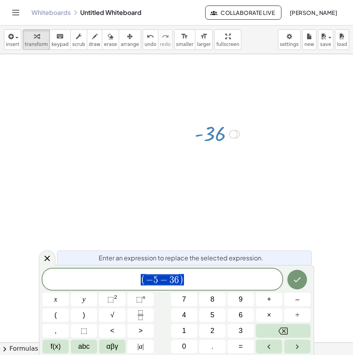
drag, startPoint x: 188, startPoint y: 280, endPoint x: 159, endPoint y: 279, distance: 29.1
click at [103, 290] on div "**********" at bounding box center [162, 279] width 240 height 21
click at [115, 307] on div "( − 5 ) ​ x y ⬚ 2 ⬚ n 7 8 9 + – ( ) √ 4 5 6 × ÷ , ⬚ < > 1 2 3 f(x) abc αβγ | a …" at bounding box center [176, 311] width 268 height 85
click at [108, 299] on span "⬚" at bounding box center [110, 300] width 7 height 8
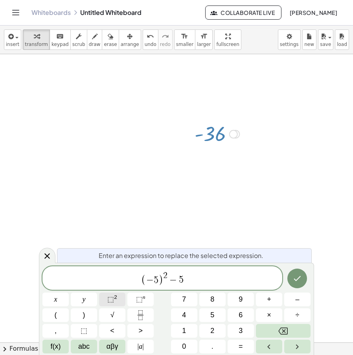
click at [110, 294] on button "⬚ 2" at bounding box center [112, 300] width 26 height 14
click at [288, 277] on button "Done" at bounding box center [297, 279] width 20 height 20
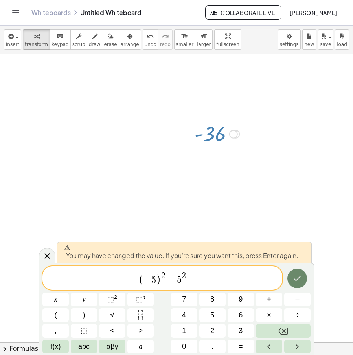
click at [292, 277] on button "Done" at bounding box center [297, 279] width 20 height 20
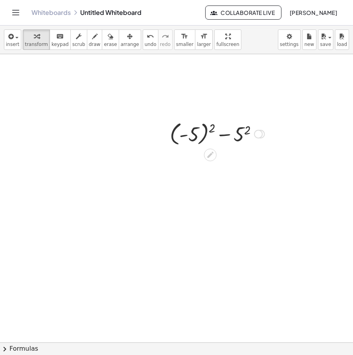
click at [249, 129] on div at bounding box center [217, 133] width 103 height 29
click at [206, 126] on div at bounding box center [216, 133] width 107 height 29
click at [216, 134] on div at bounding box center [217, 133] width 83 height 27
click at [226, 131] on div at bounding box center [222, 134] width 9 height 9
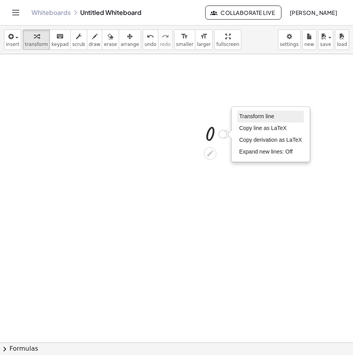
click at [268, 118] on span "Transform line" at bounding box center [256, 116] width 35 height 6
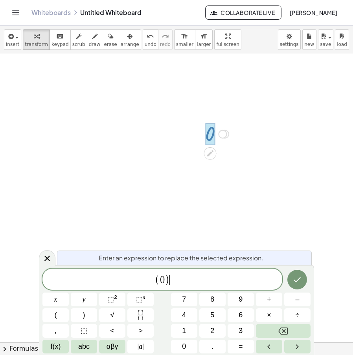
drag, startPoint x: 176, startPoint y: 273, endPoint x: 156, endPoint y: 269, distance: 20.4
click at [110, 277] on div "**********" at bounding box center [162, 279] width 240 height 21
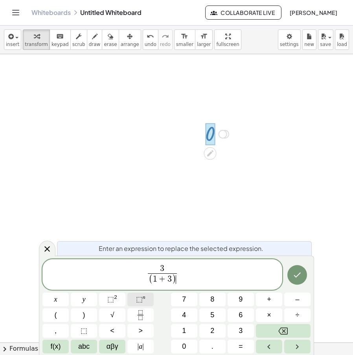
click at [146, 292] on div "3 ( 1 + 3 ) ​ ​ x y ⬚ 2 ⬚ n 7 8 9 + – ( ) √ 4 5 6 × ÷ , ⬚ < > 1 2 3 f(x) abc αβ…" at bounding box center [176, 306] width 268 height 94
click at [143, 300] on sup "n" at bounding box center [144, 297] width 3 height 6
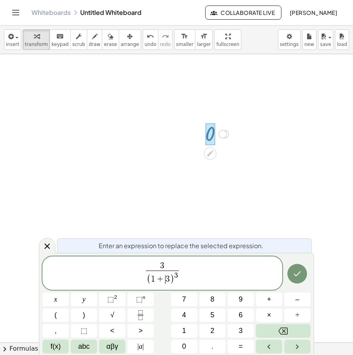
click at [166, 271] on span "( 1 + ​ 3 ) 3" at bounding box center [162, 278] width 33 height 15
click at [178, 264] on span "3" at bounding box center [162, 266] width 33 height 9
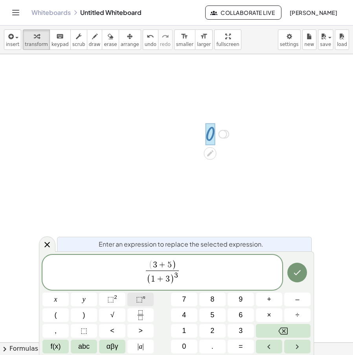
click at [136, 297] on span "⬚" at bounding box center [139, 300] width 7 height 8
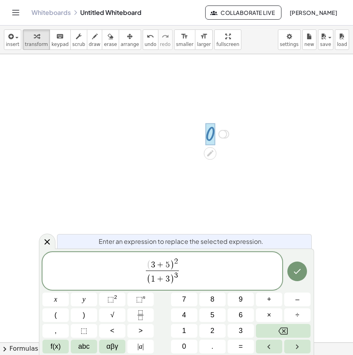
click at [145, 266] on span "( 3 + 5 ) 2 ​ ( 1 + 3 ) 3 ​" at bounding box center [162, 272] width 37 height 28
click at [290, 267] on button "Done" at bounding box center [297, 272] width 20 height 20
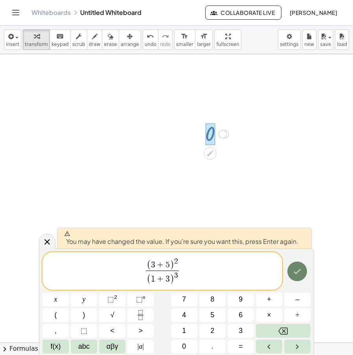
click at [302, 264] on button "Done" at bounding box center [297, 272] width 20 height 20
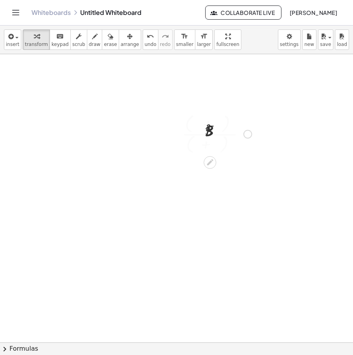
click at [302, 264] on div at bounding box center [176, 346] width 353 height 584
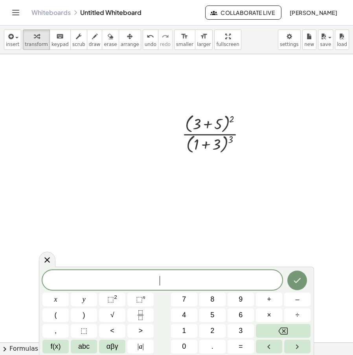
click at [321, 209] on div at bounding box center [176, 346] width 353 height 584
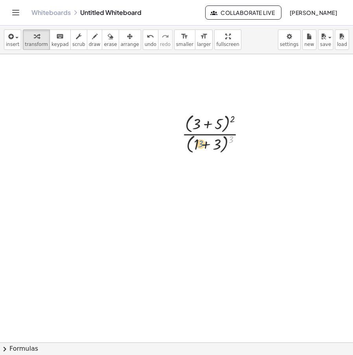
click at [232, 140] on div at bounding box center [216, 134] width 77 height 44
drag, startPoint x: 231, startPoint y: 114, endPoint x: 242, endPoint y: 112, distance: 10.7
click at [242, 112] on div at bounding box center [216, 134] width 77 height 44
click at [211, 124] on div at bounding box center [216, 134] width 77 height 44
click at [203, 143] on div at bounding box center [217, 134] width 75 height 42
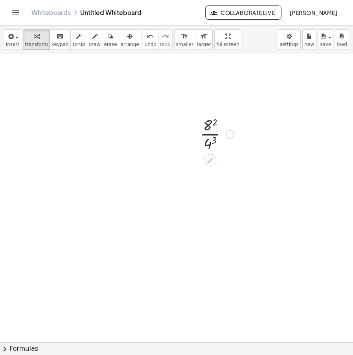
click at [213, 143] on div at bounding box center [217, 133] width 42 height 39
click at [215, 124] on div at bounding box center [217, 133] width 44 height 39
click at [213, 161] on icon at bounding box center [210, 160] width 8 height 8
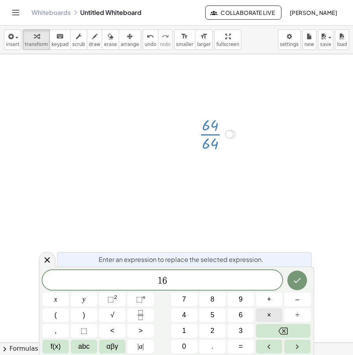
click at [267, 318] on span "×" at bounding box center [269, 315] width 4 height 11
click at [299, 286] on button "Done" at bounding box center [297, 281] width 20 height 20
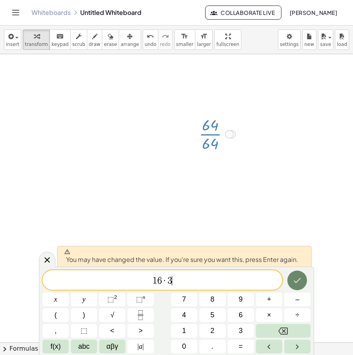
click at [300, 272] on button "Done" at bounding box center [297, 281] width 20 height 20
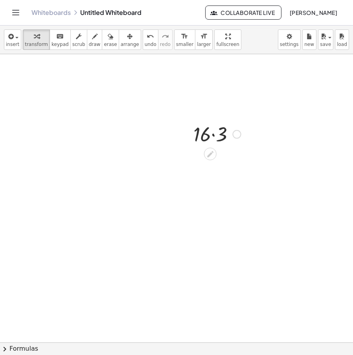
click at [212, 134] on div at bounding box center [216, 133] width 55 height 27
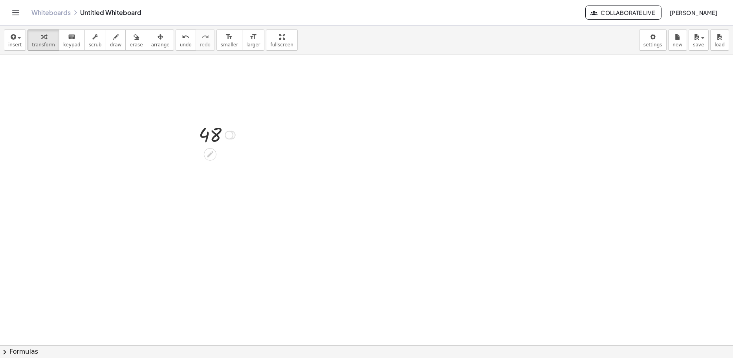
click at [213, 156] on icon at bounding box center [210, 154] width 8 height 8
